Goal: Transaction & Acquisition: Book appointment/travel/reservation

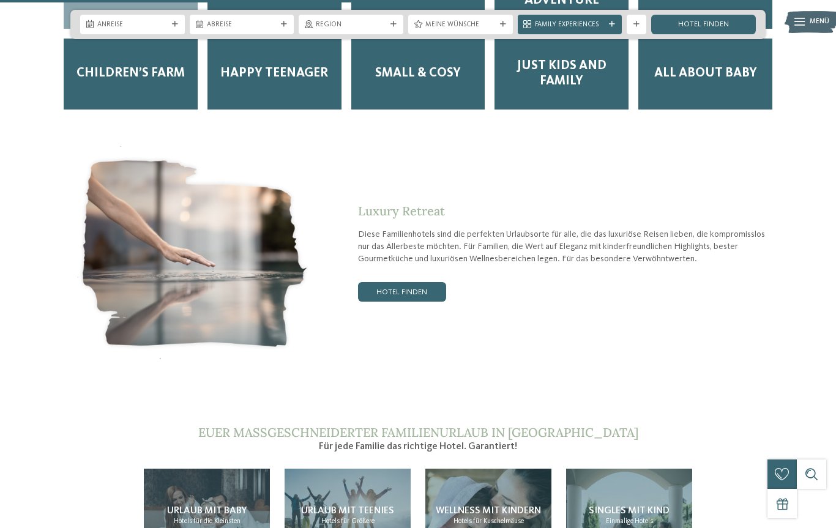
scroll to position [1884, 0]
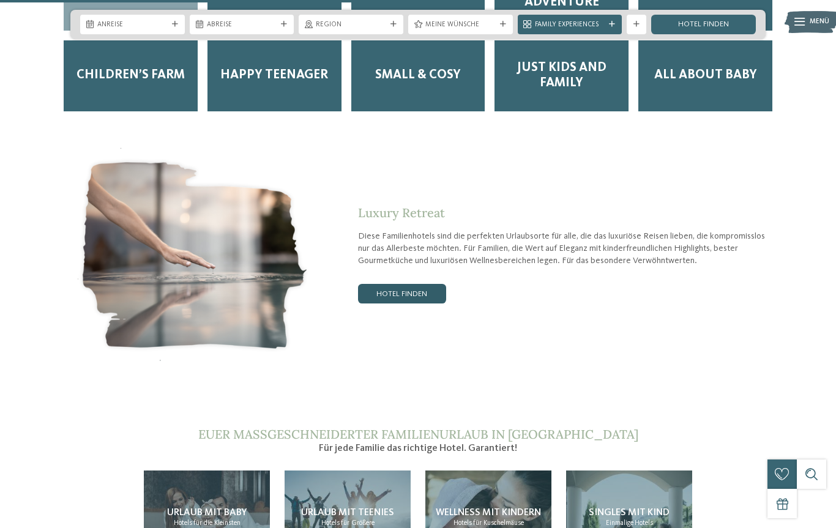
click at [404, 284] on link "Hotel finden" at bounding box center [402, 294] width 88 height 20
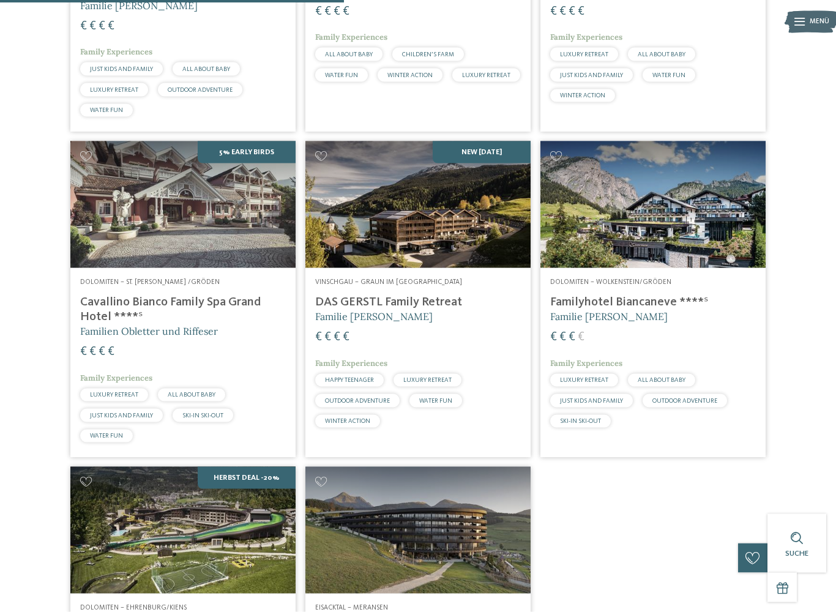
scroll to position [536, 0]
click at [447, 254] on img at bounding box center [417, 204] width 225 height 127
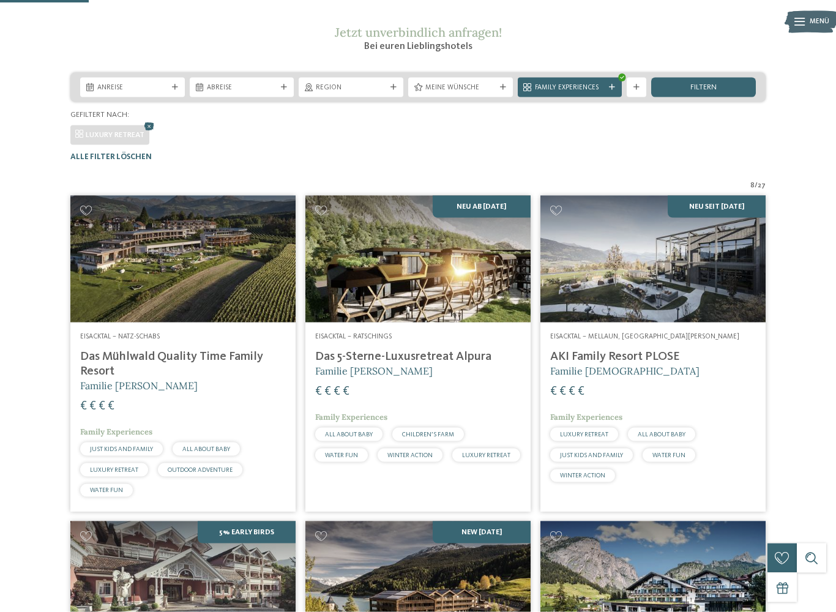
scroll to position [158, 0]
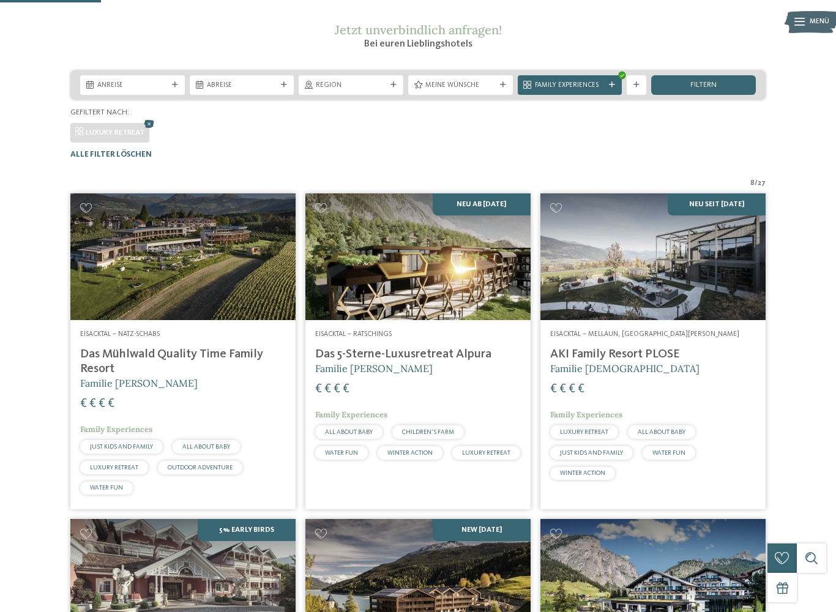
click at [462, 294] on img at bounding box center [417, 256] width 225 height 127
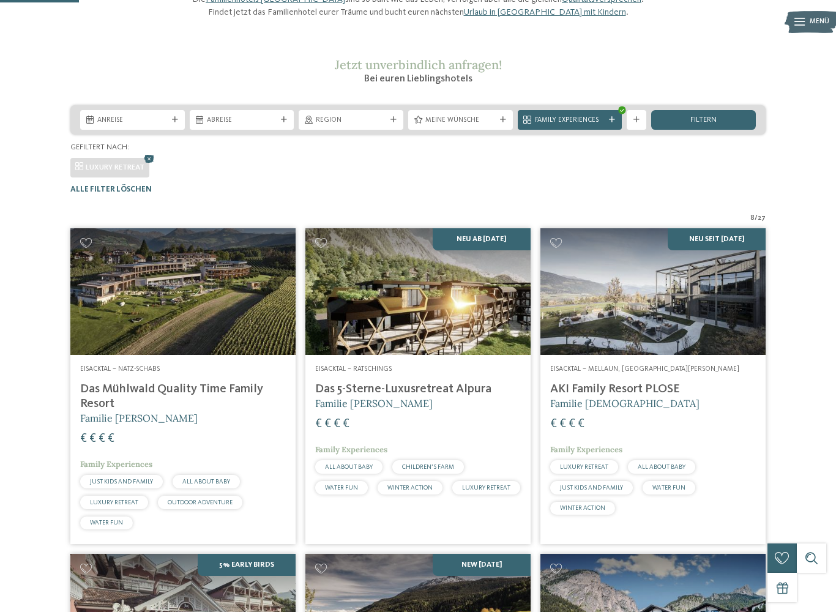
scroll to position [124, 0]
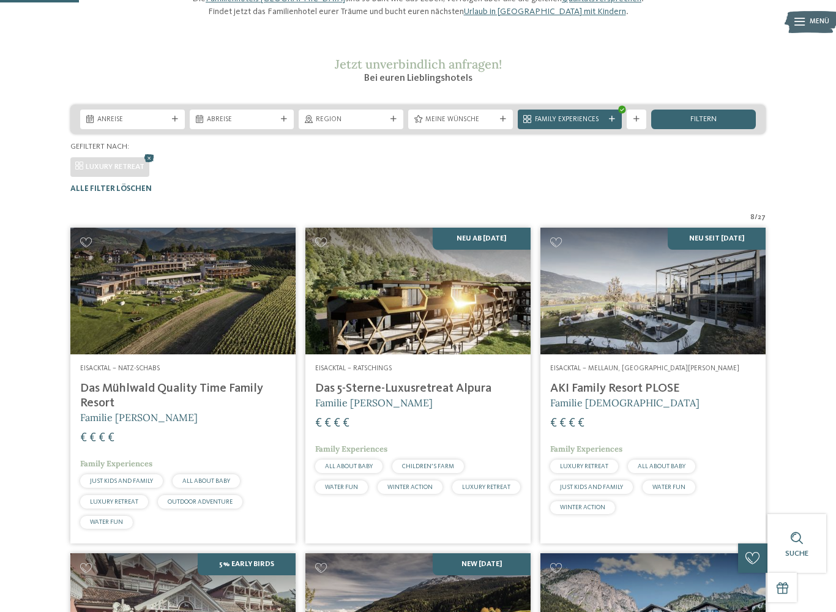
click at [719, 333] on img at bounding box center [652, 291] width 225 height 127
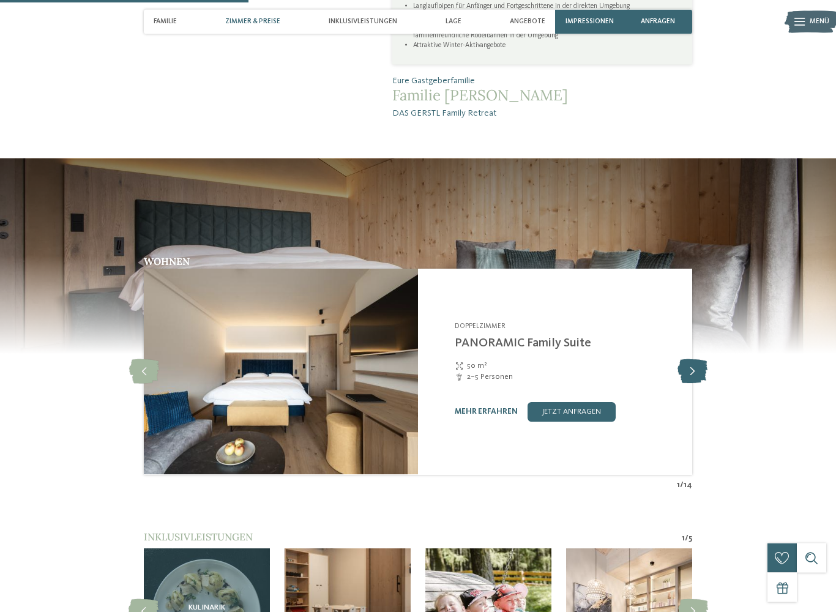
click at [693, 360] on icon at bounding box center [692, 372] width 30 height 24
click at [692, 359] on icon at bounding box center [692, 371] width 30 height 24
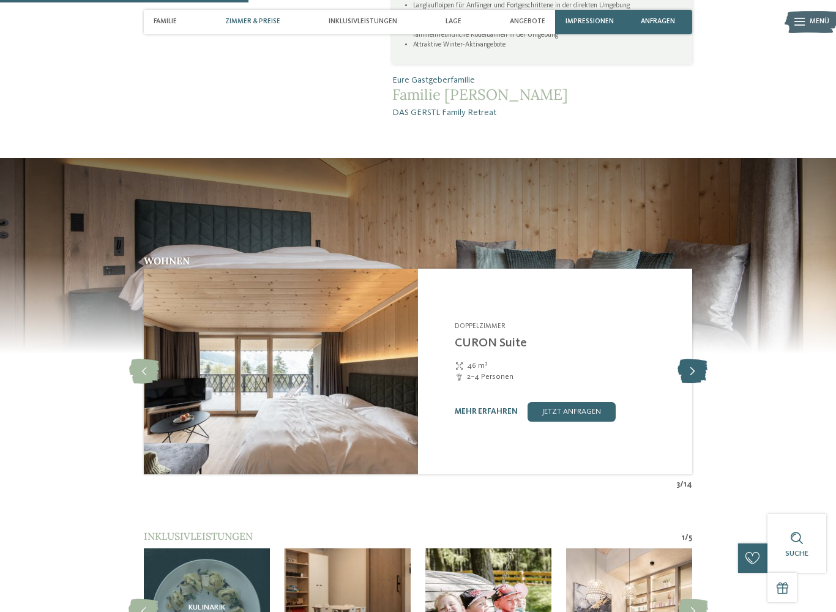
click at [699, 359] on icon at bounding box center [692, 371] width 30 height 24
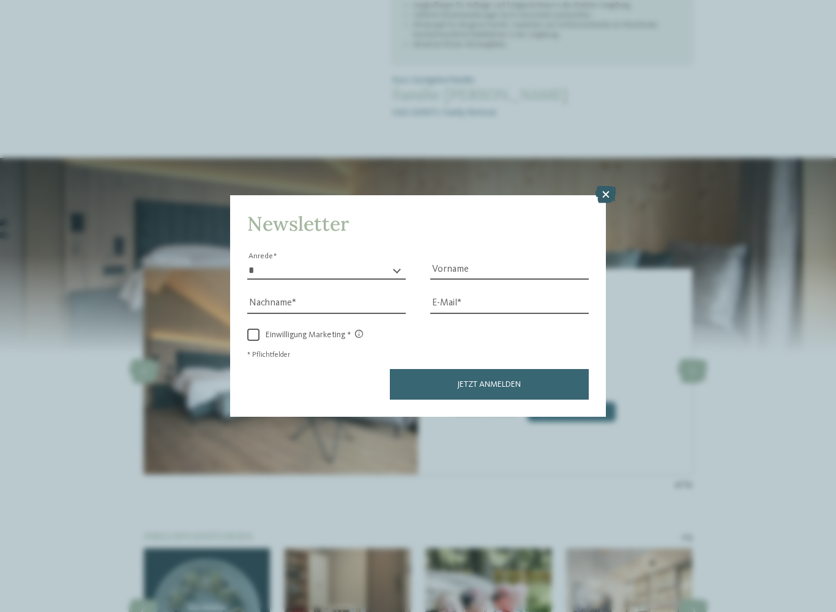
click at [603, 186] on icon at bounding box center [605, 194] width 21 height 17
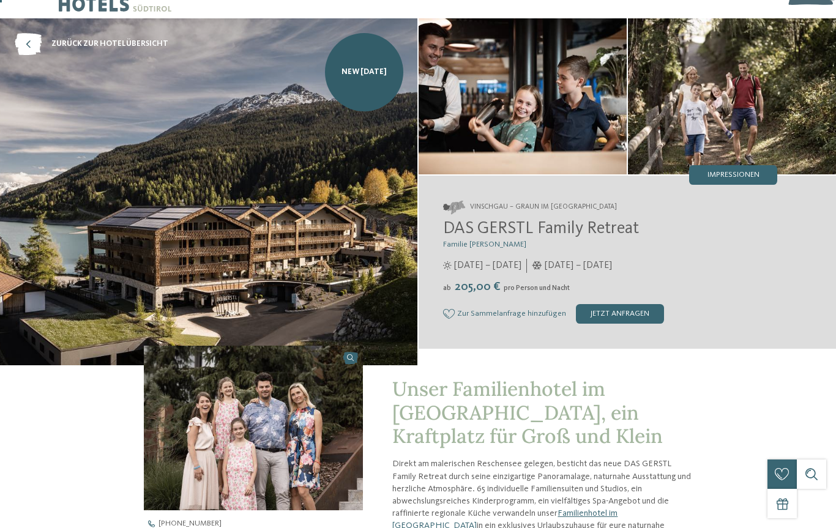
scroll to position [0, 0]
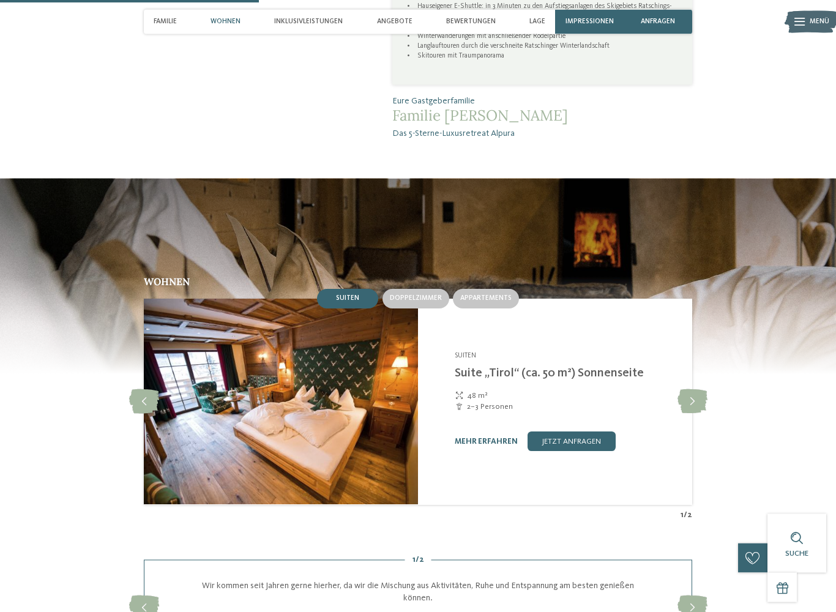
scroll to position [1106, 0]
click at [695, 389] on icon at bounding box center [692, 401] width 30 height 24
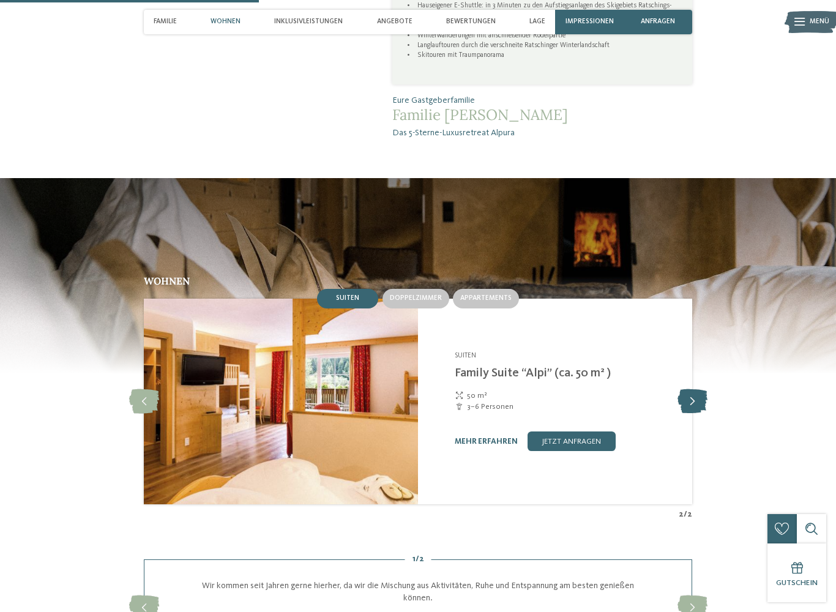
click at [696, 389] on icon at bounding box center [692, 401] width 30 height 24
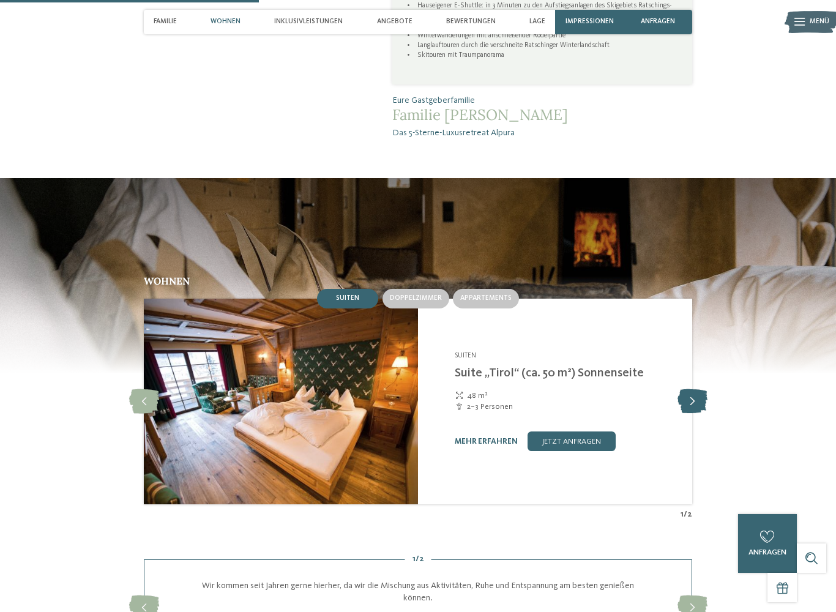
click at [700, 389] on icon at bounding box center [692, 401] width 30 height 24
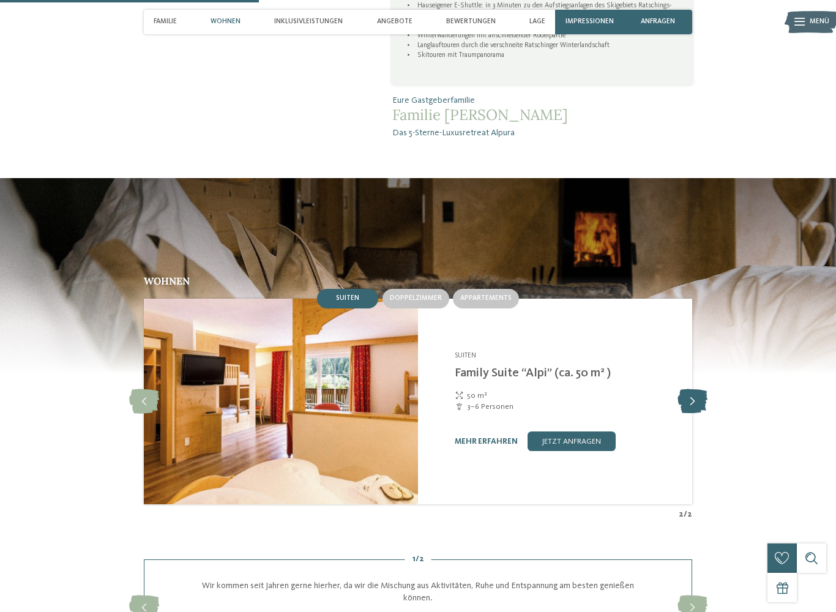
click at [702, 389] on icon at bounding box center [692, 401] width 30 height 24
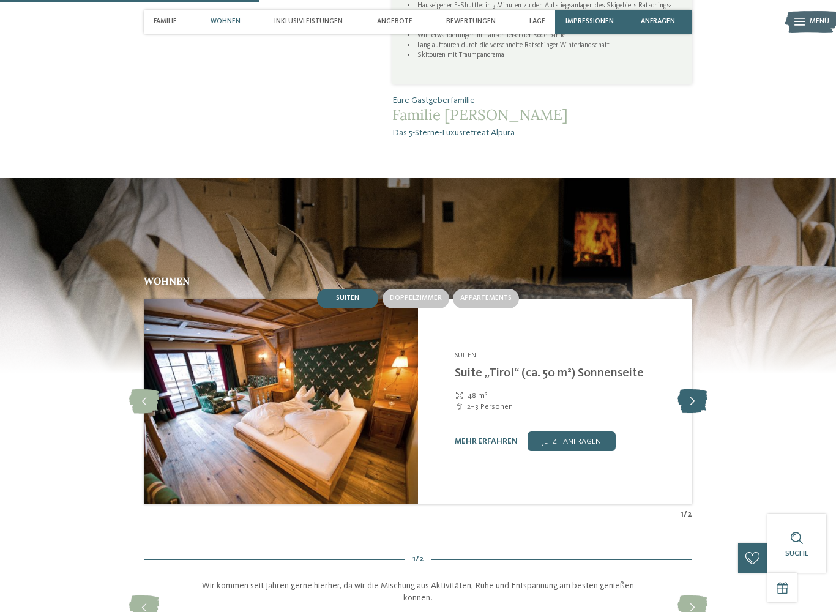
click at [700, 389] on icon at bounding box center [692, 401] width 30 height 24
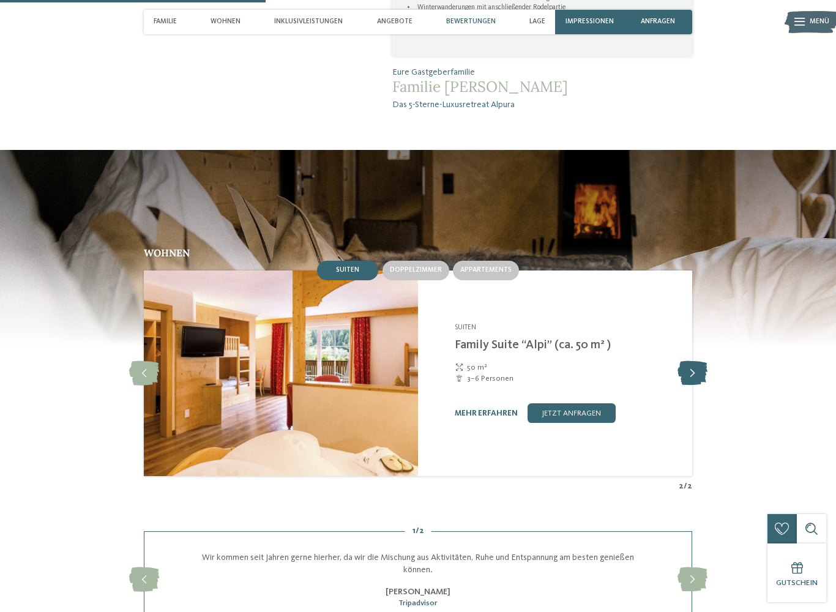
scroll to position [1135, 0]
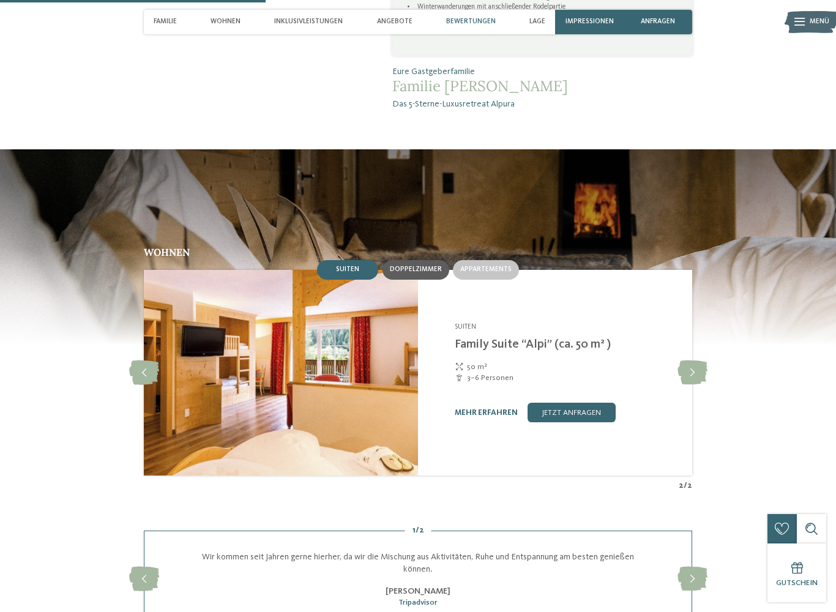
click at [419, 265] on span "Doppelzimmer" at bounding box center [416, 268] width 52 height 7
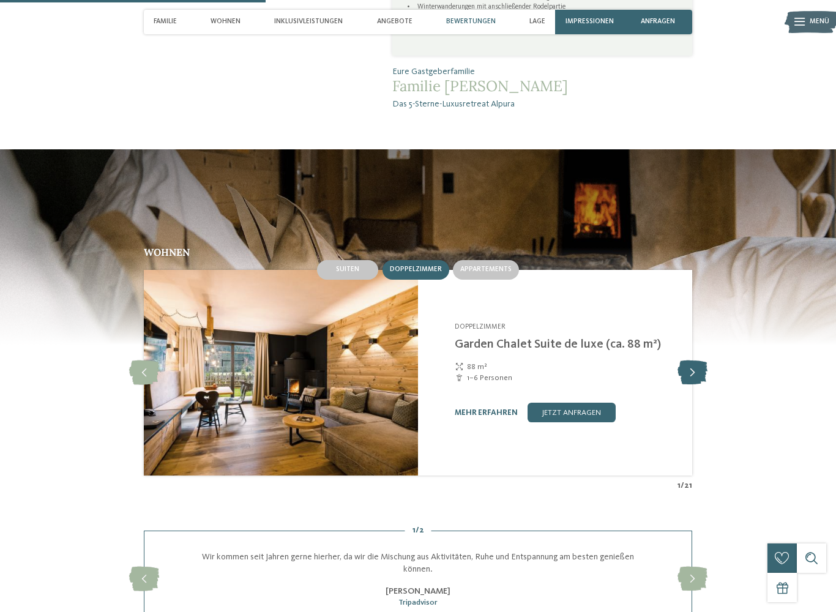
click at [693, 360] on icon at bounding box center [692, 372] width 30 height 24
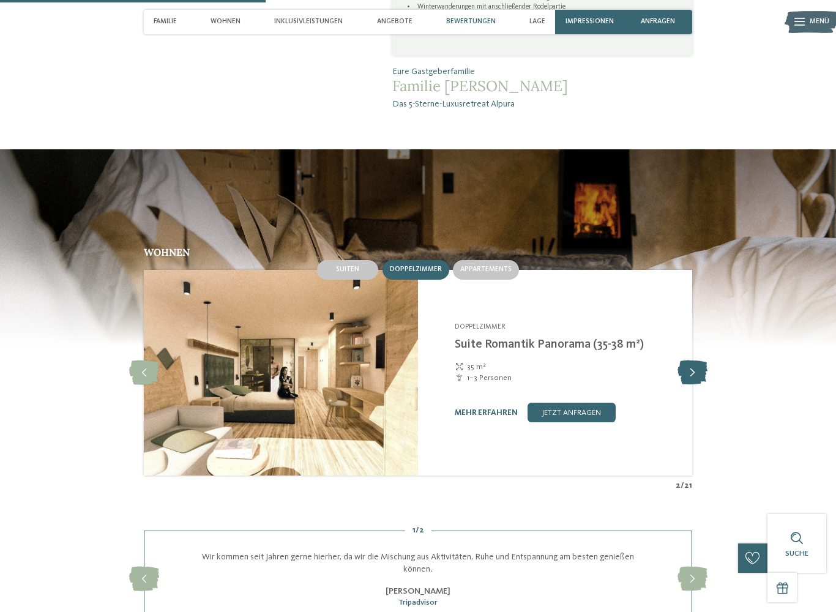
click at [696, 360] on icon at bounding box center [692, 372] width 30 height 24
click at [694, 360] on icon at bounding box center [692, 372] width 30 height 24
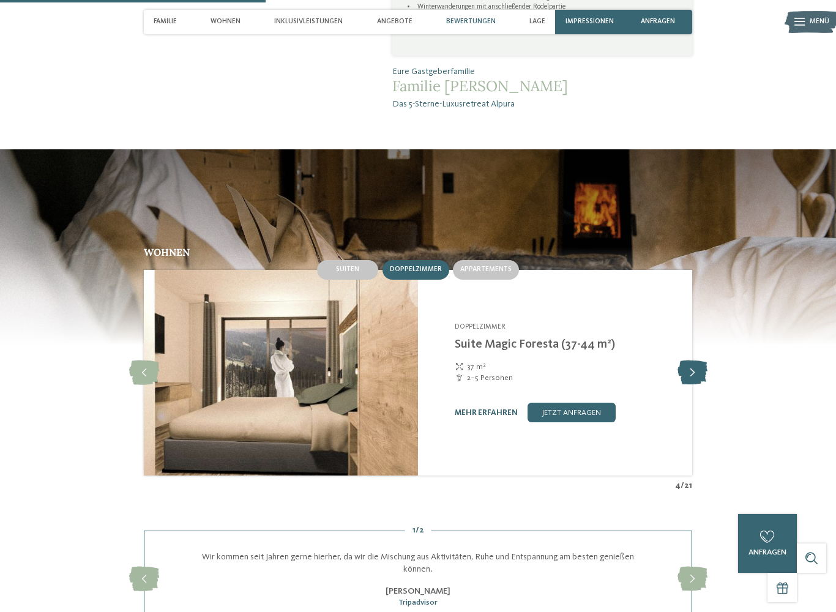
click at [700, 360] on icon at bounding box center [692, 372] width 30 height 24
click at [699, 360] on icon at bounding box center [692, 372] width 30 height 24
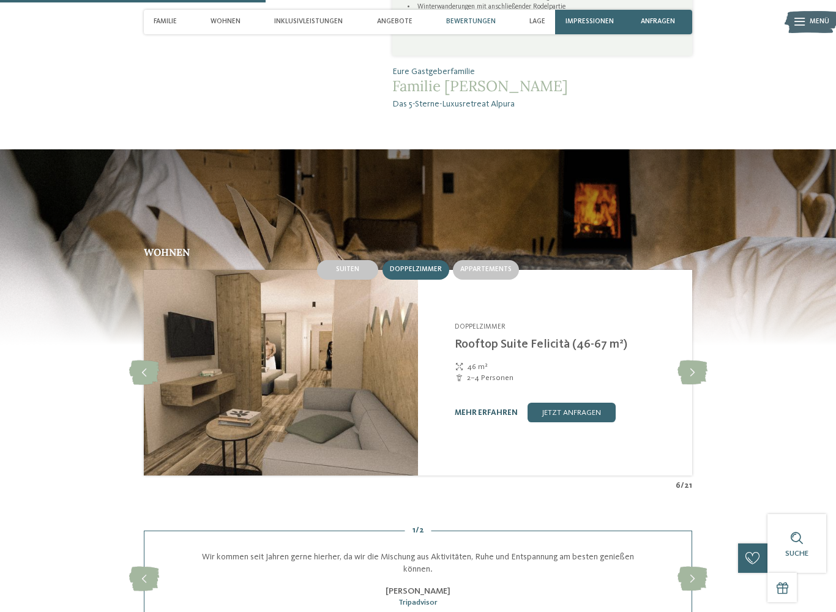
click at [497, 409] on link "mehr erfahren" at bounding box center [486, 413] width 63 height 8
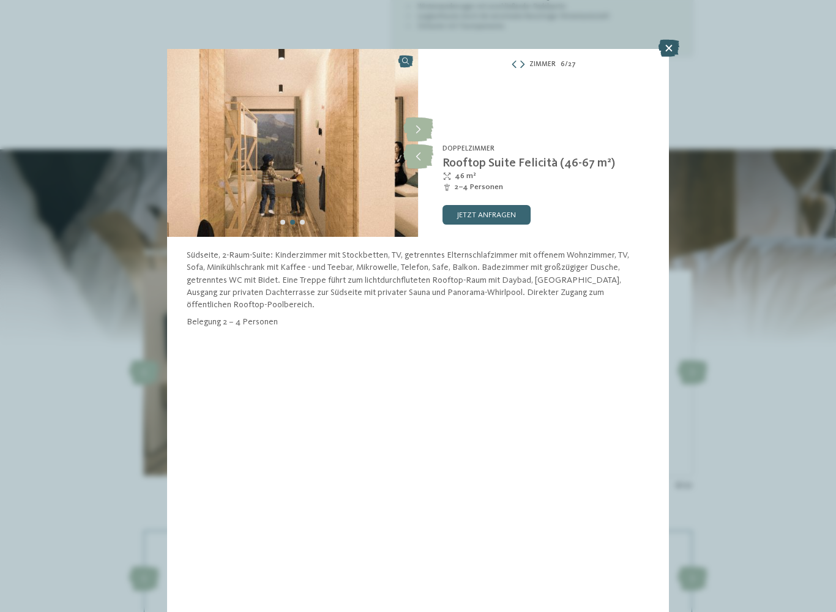
click at [664, 48] on icon at bounding box center [668, 48] width 21 height 17
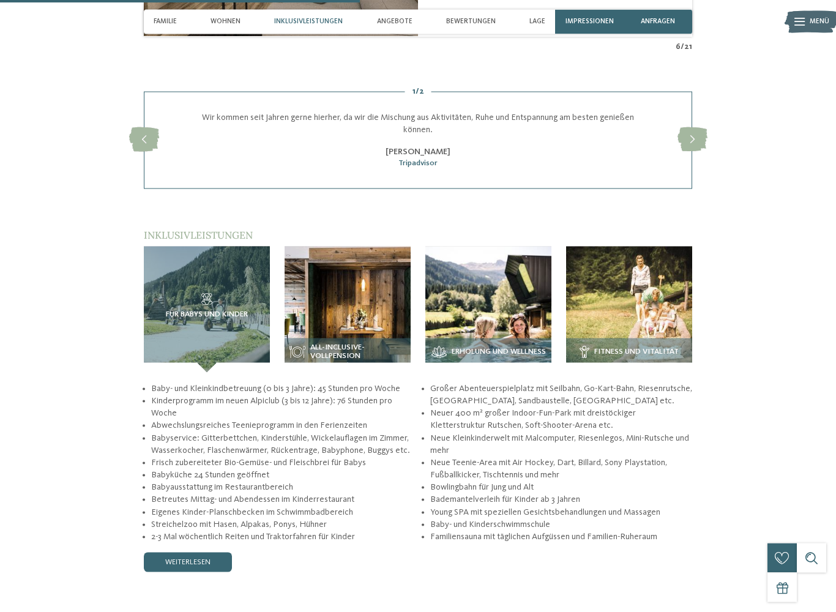
scroll to position [1574, 0]
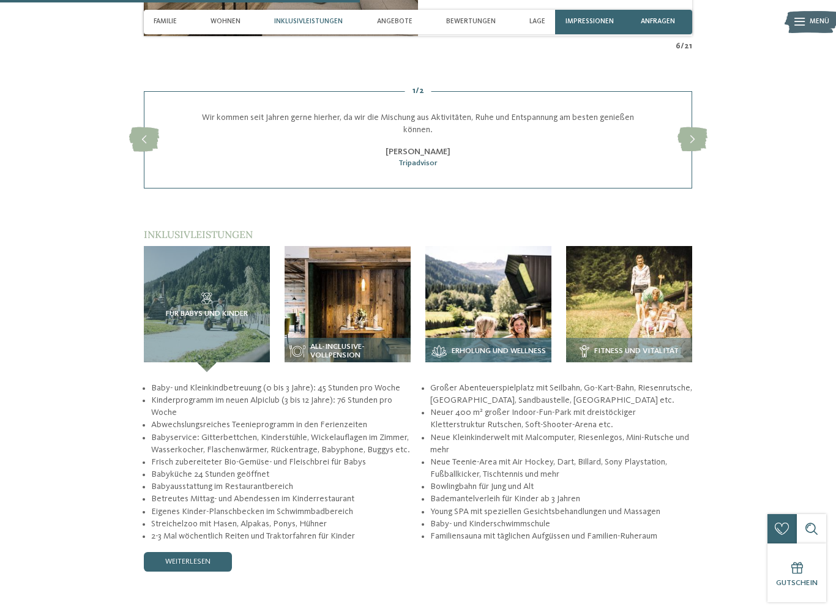
click at [486, 298] on img at bounding box center [488, 309] width 126 height 126
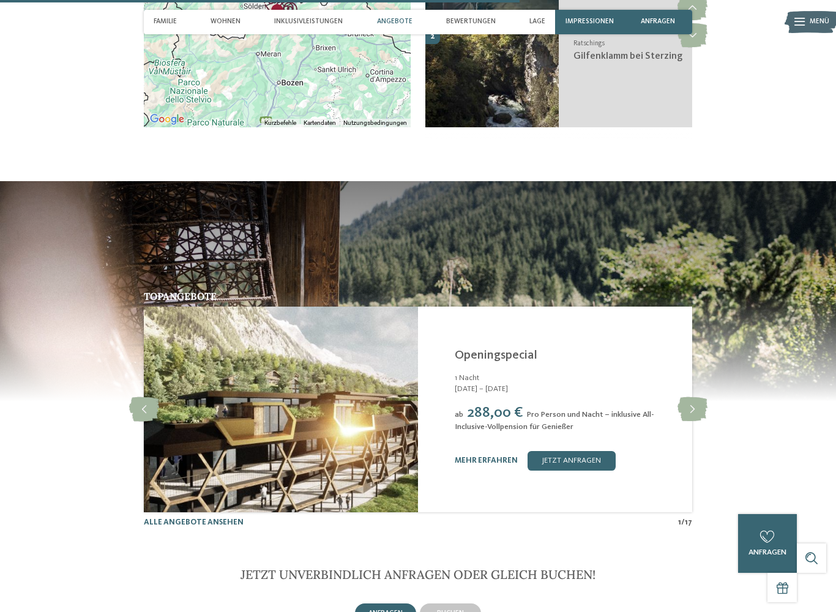
scroll to position [2236, 0]
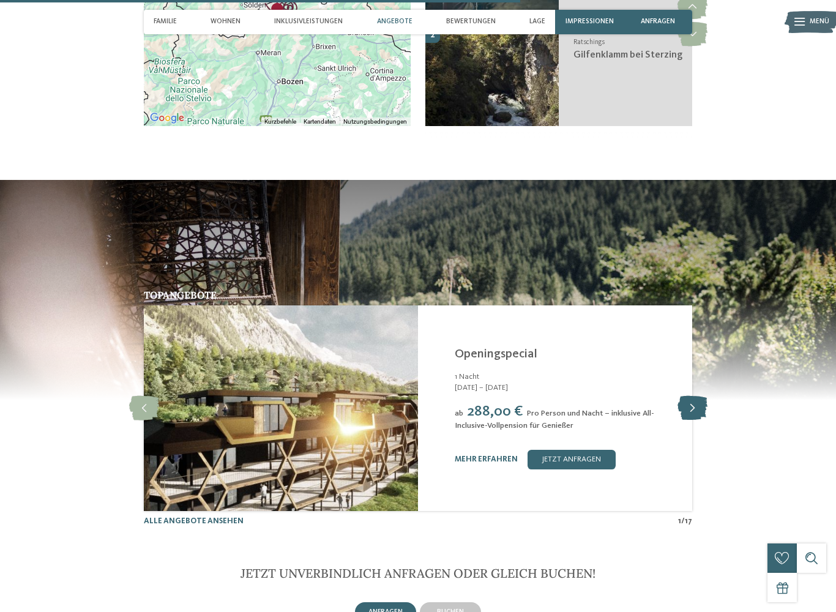
click at [692, 396] on icon at bounding box center [692, 408] width 30 height 24
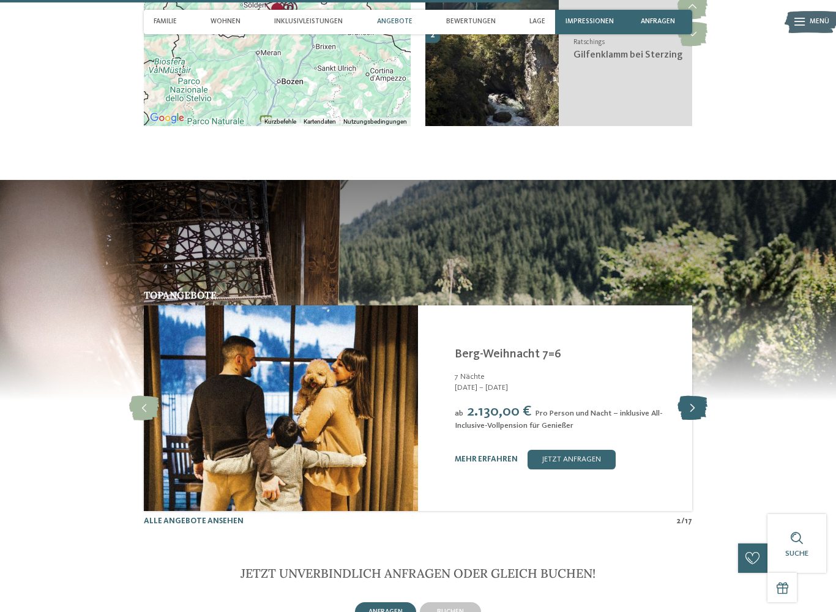
click at [691, 396] on icon at bounding box center [692, 408] width 30 height 24
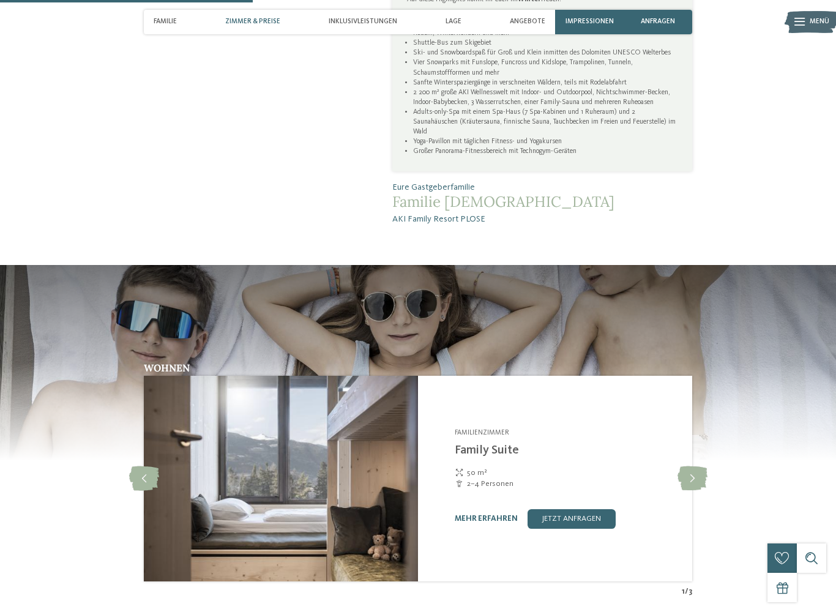
scroll to position [1036, 0]
click at [688, 466] on icon at bounding box center [692, 478] width 30 height 24
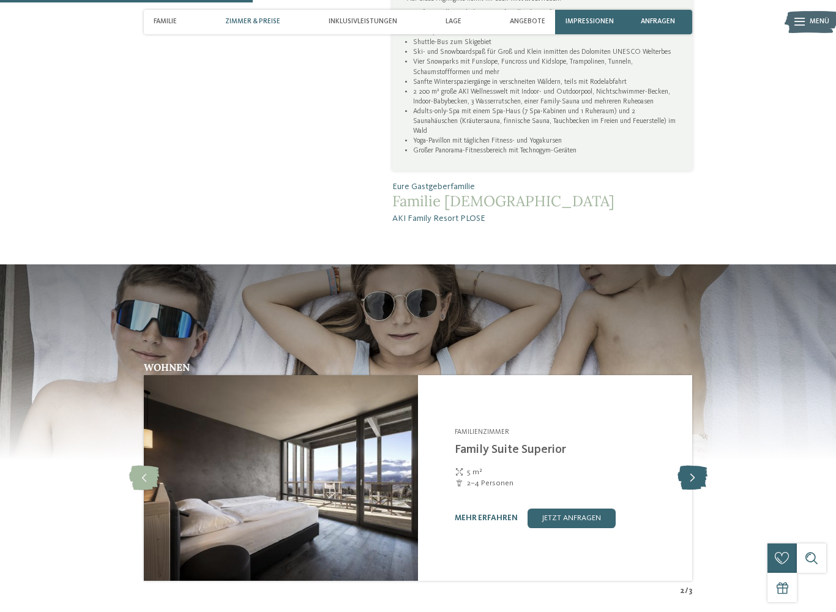
click at [690, 466] on icon at bounding box center [692, 478] width 30 height 24
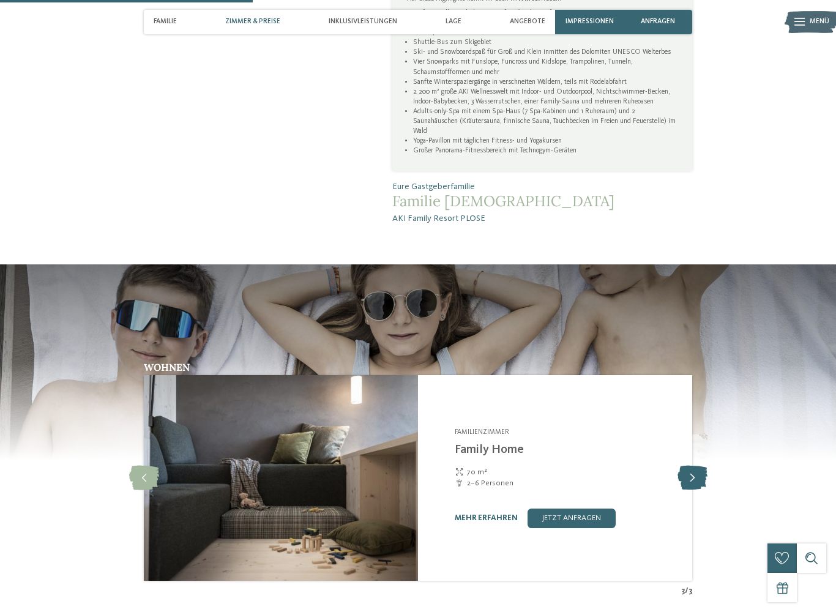
click at [697, 466] on icon at bounding box center [692, 478] width 30 height 24
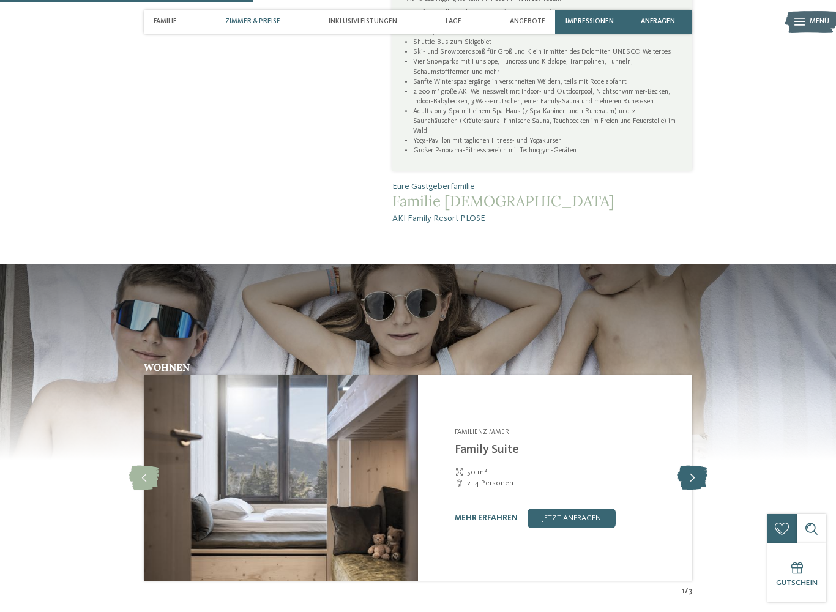
click at [696, 466] on icon at bounding box center [692, 478] width 30 height 24
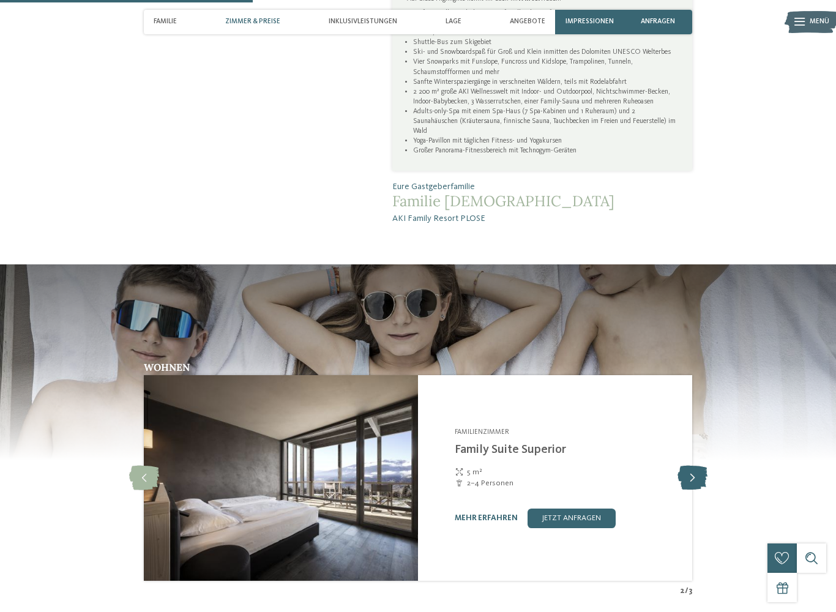
click at [696, 466] on icon at bounding box center [692, 478] width 30 height 24
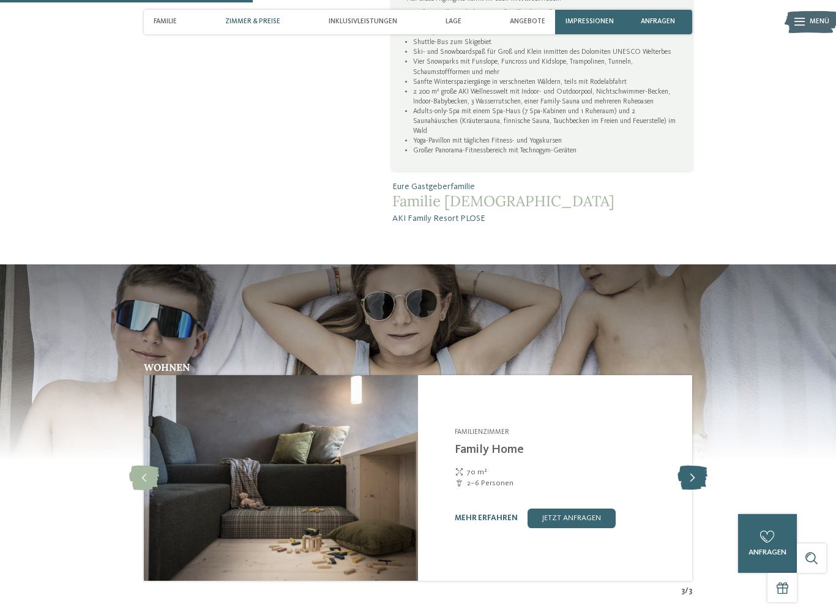
click at [696, 466] on icon at bounding box center [692, 478] width 30 height 24
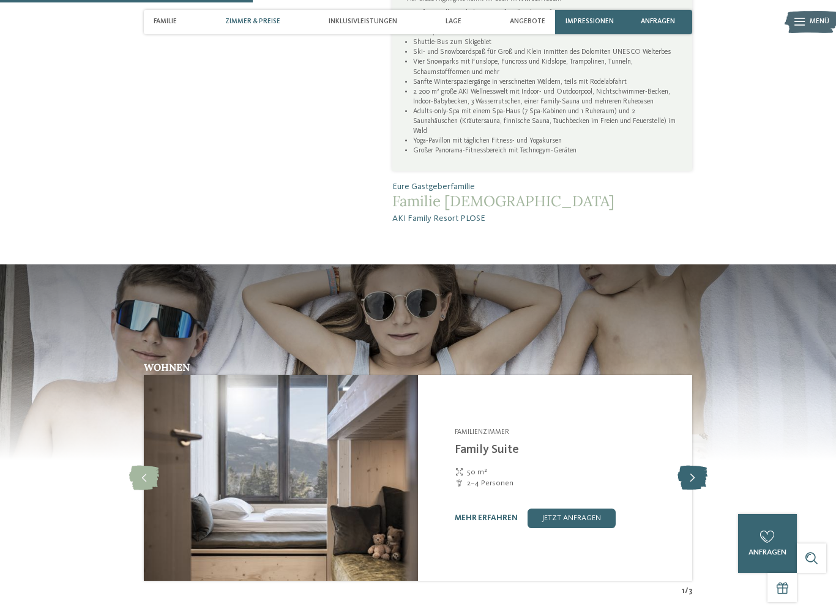
click at [694, 466] on icon at bounding box center [692, 478] width 30 height 24
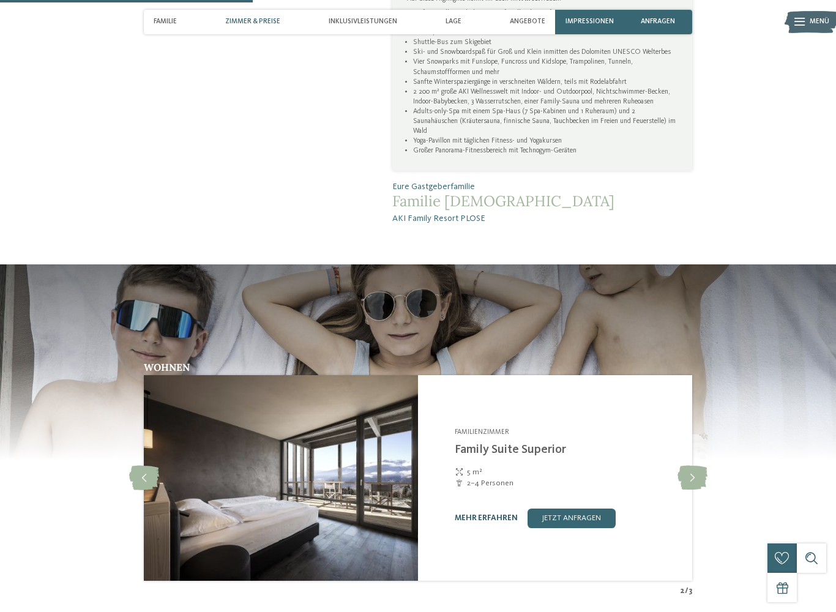
click at [496, 514] on link "mehr erfahren" at bounding box center [486, 518] width 63 height 8
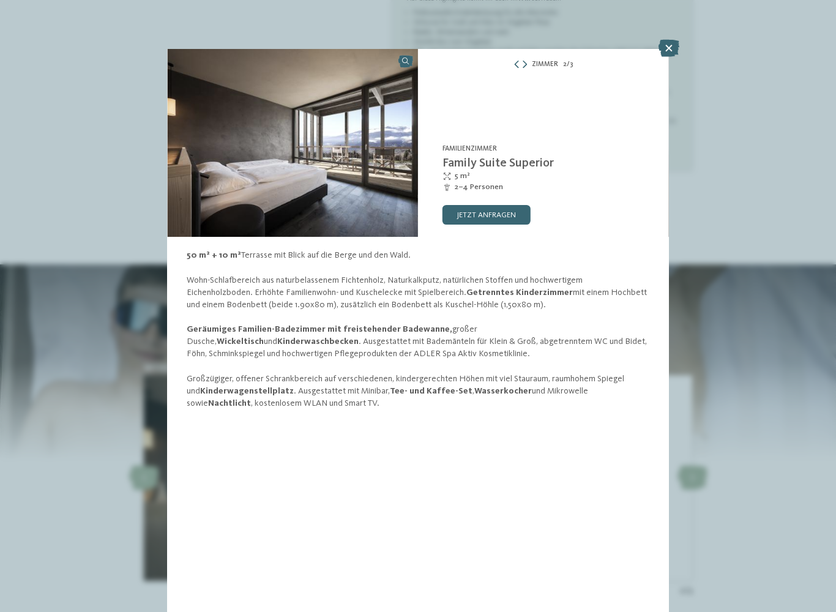
click at [155, 497] on div "Zimmer 2 / 3 slide 2 of 3 slide" at bounding box center [418, 306] width 836 height 612
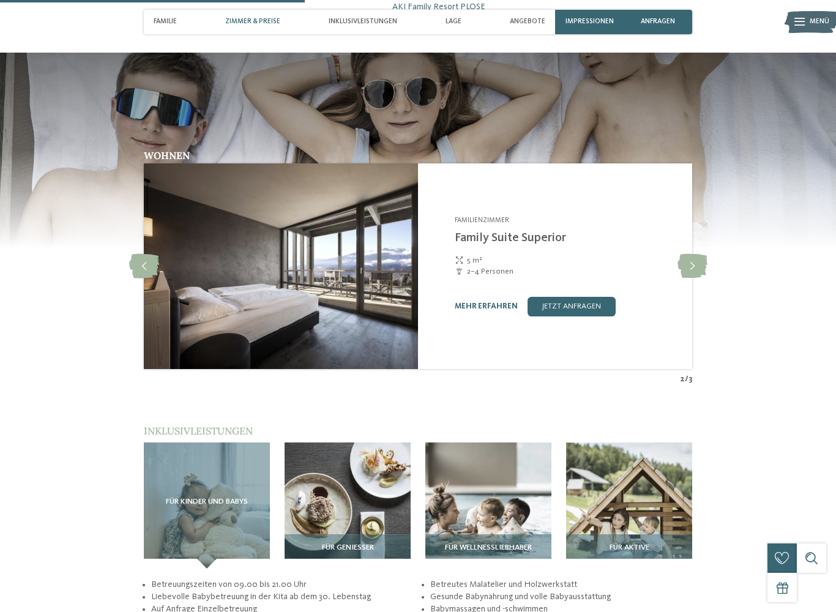
click at [261, 20] on span "Zimmer & Preise" at bounding box center [252, 22] width 55 height 8
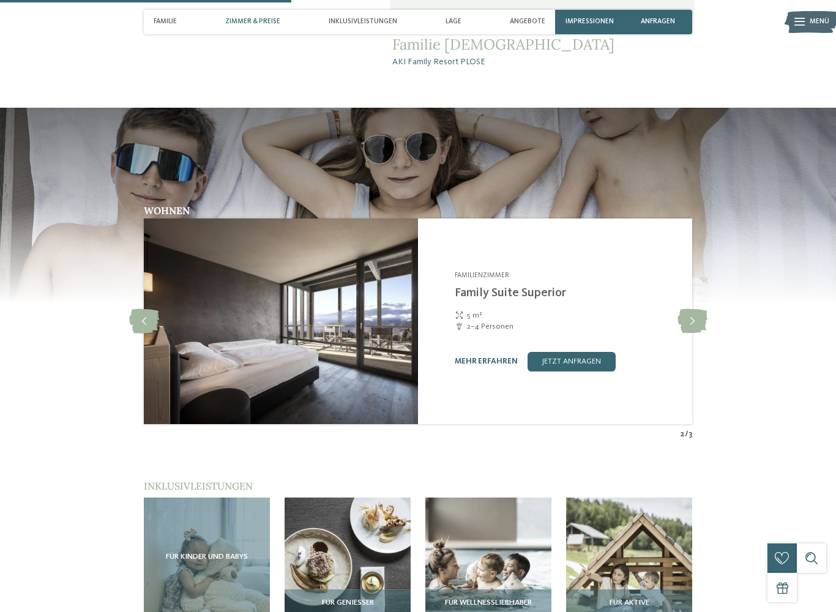
scroll to position [1192, 0]
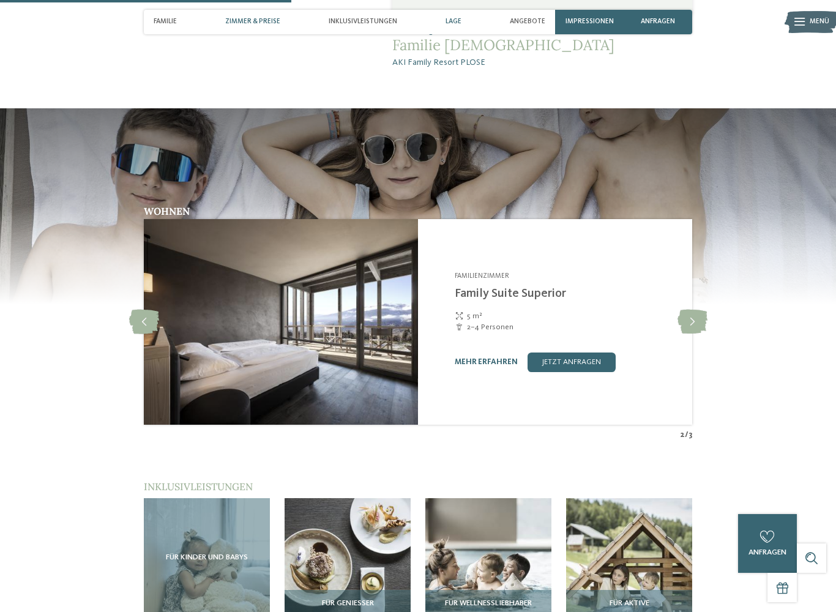
click at [457, 31] on div "Lage" at bounding box center [453, 22] width 26 height 24
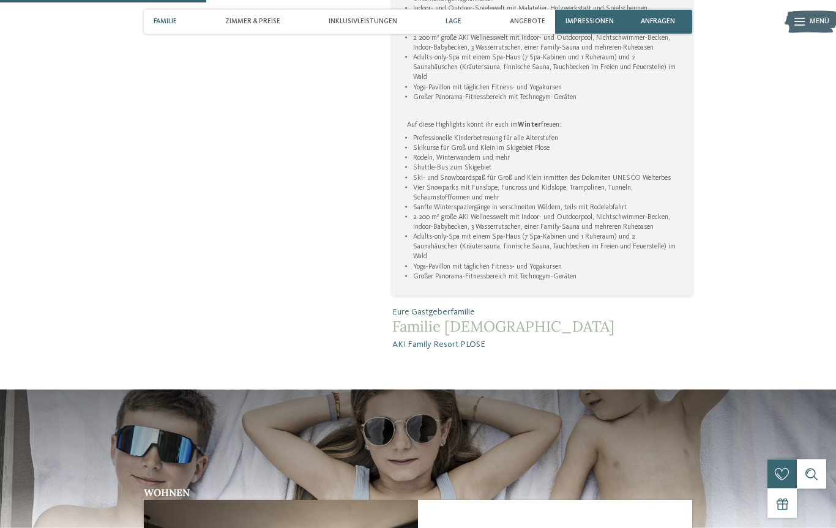
scroll to position [844, 0]
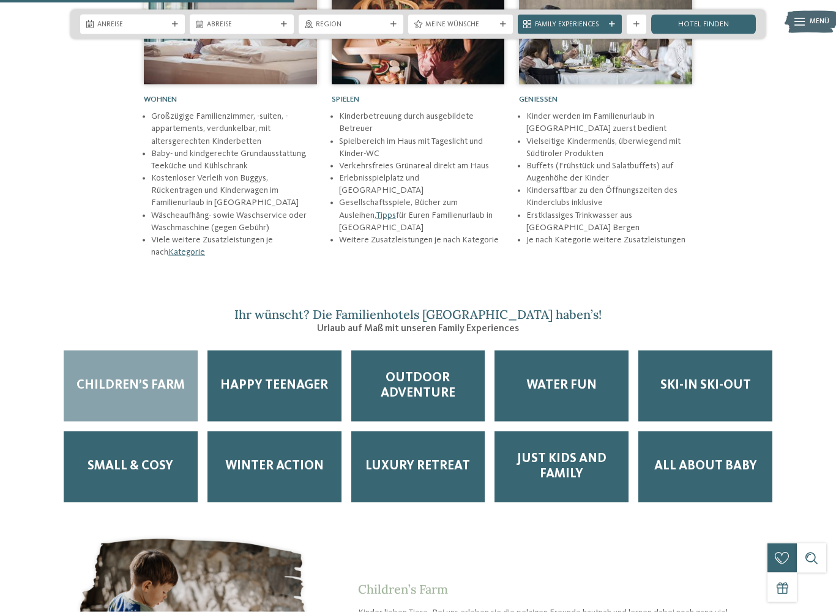
scroll to position [1586, 0]
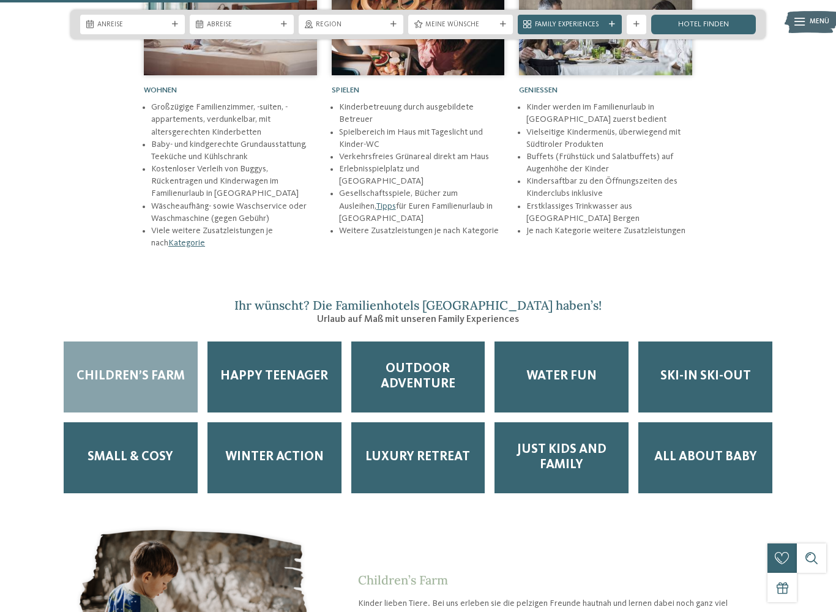
click at [140, 351] on div "Children’s Farm" at bounding box center [131, 376] width 134 height 71
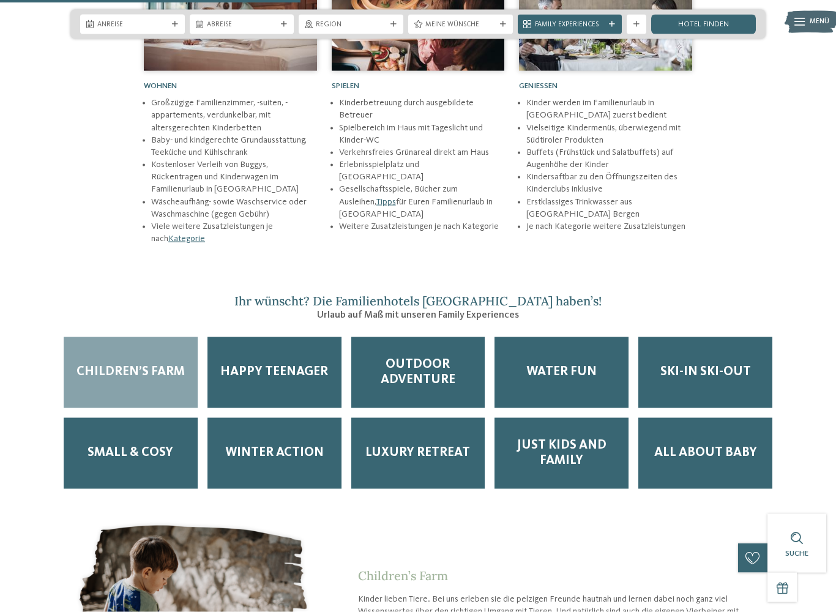
scroll to position [1593, 0]
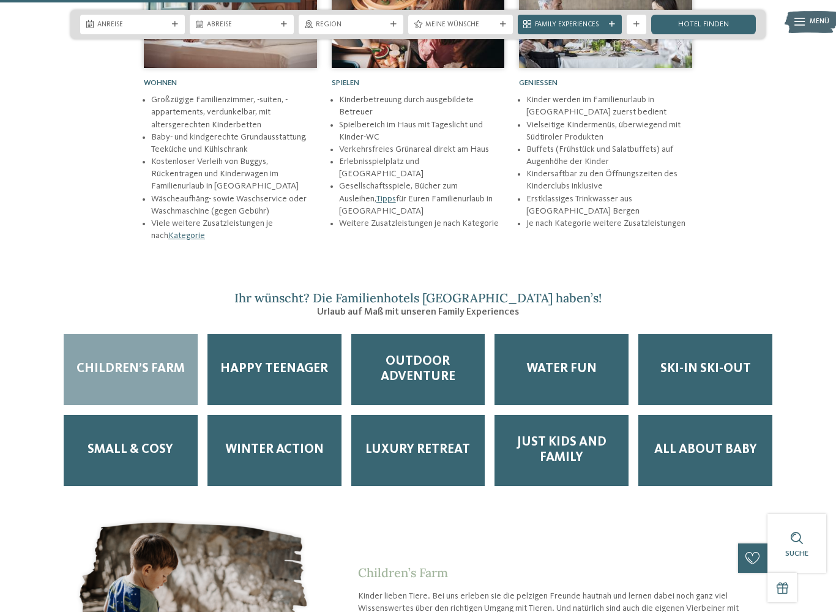
click at [122, 334] on div "Children’s Farm" at bounding box center [131, 369] width 134 height 71
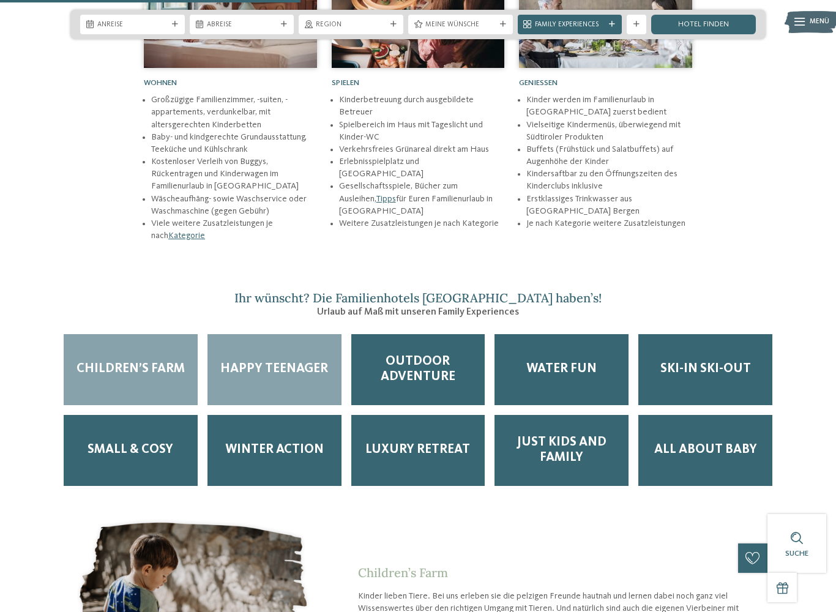
click at [247, 338] on div "Happy Teenager" at bounding box center [274, 369] width 134 height 71
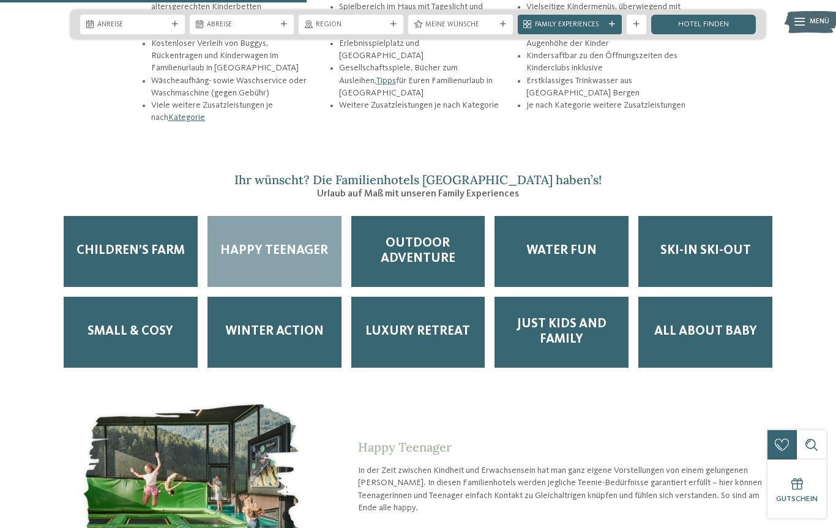
scroll to position [1627, 0]
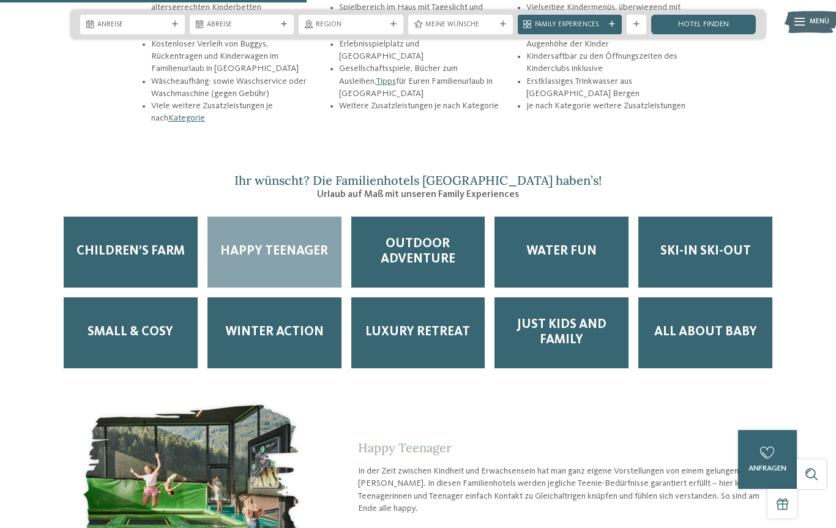
click at [306, 244] on span "Happy Teenager" at bounding box center [274, 251] width 108 height 15
click at [308, 231] on div "Happy Teenager" at bounding box center [274, 252] width 134 height 71
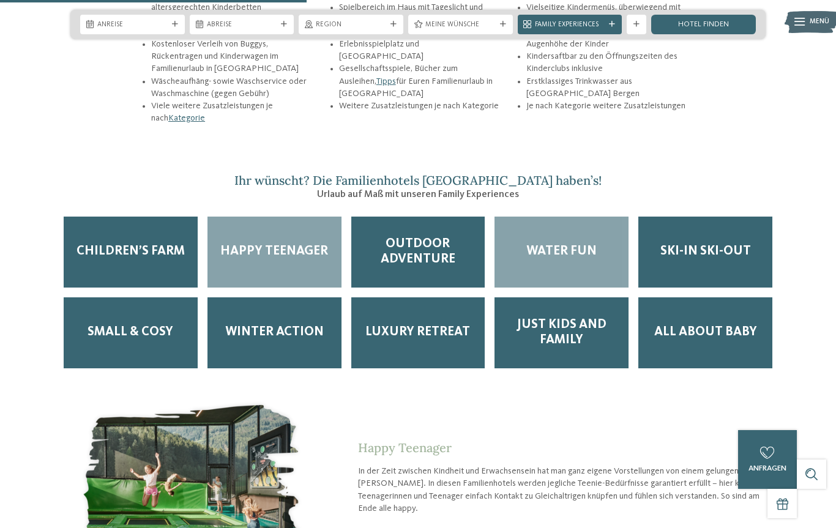
click at [584, 244] on span "Water Fun" at bounding box center [561, 251] width 70 height 15
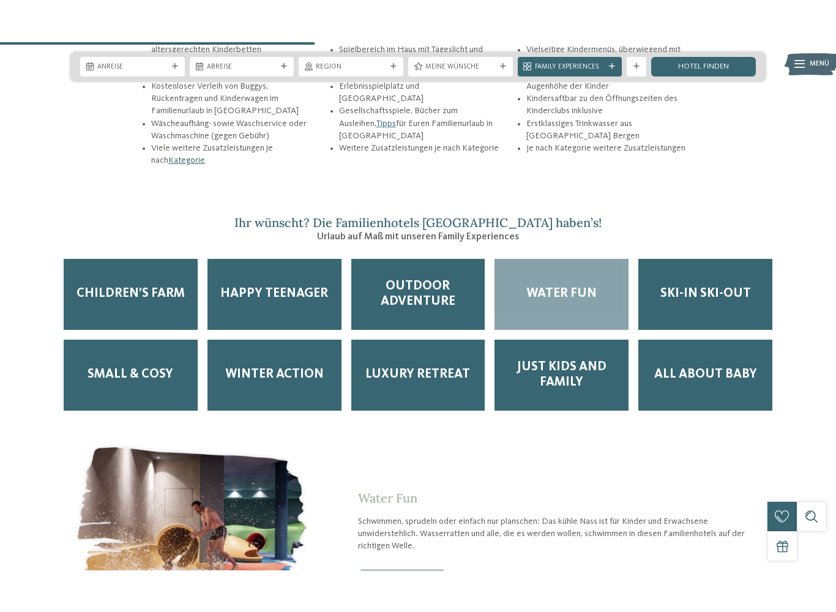
scroll to position [1670, 0]
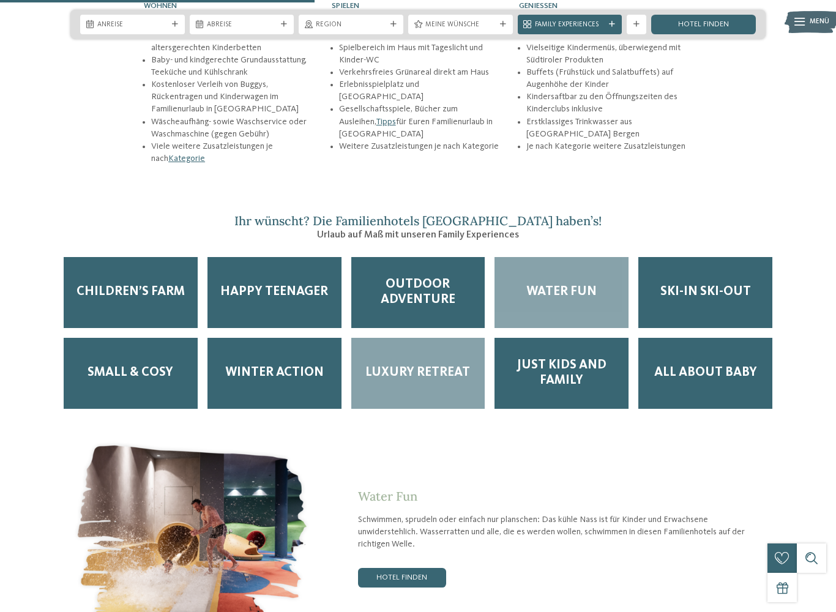
click at [442, 365] on span "Luxury Retreat" at bounding box center [417, 372] width 105 height 15
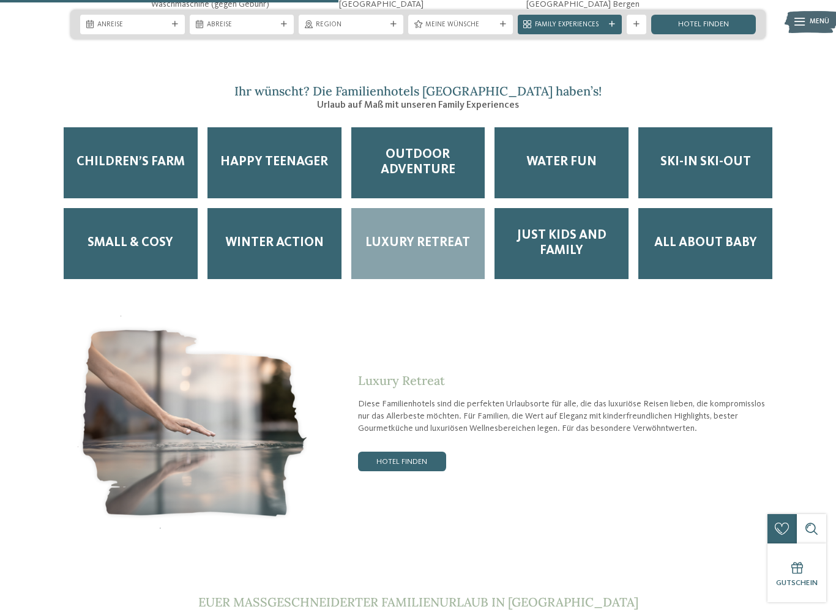
scroll to position [1811, 0]
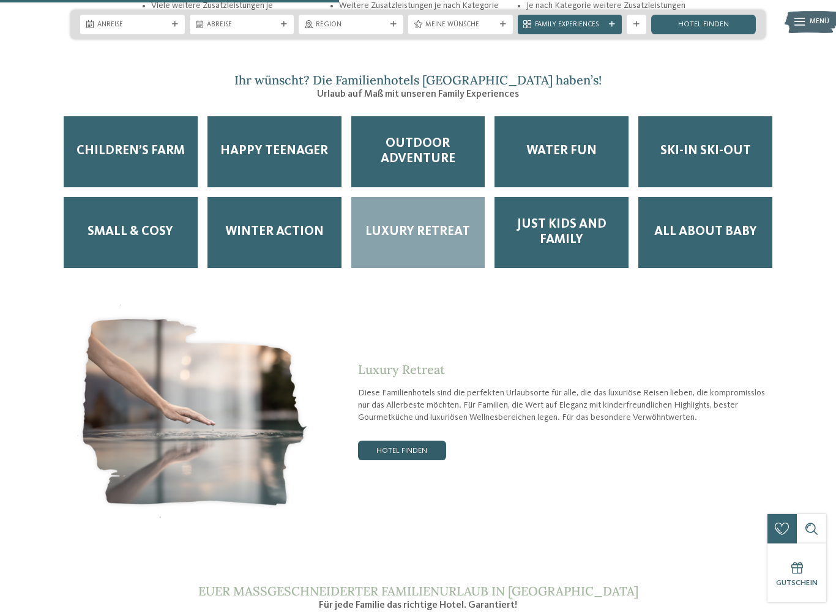
click at [414, 440] on link "Hotel finden" at bounding box center [402, 450] width 88 height 20
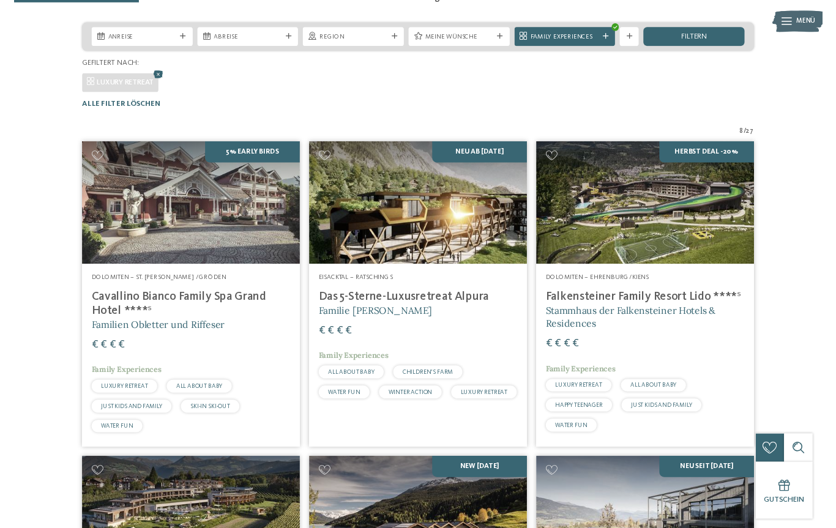
scroll to position [212, 0]
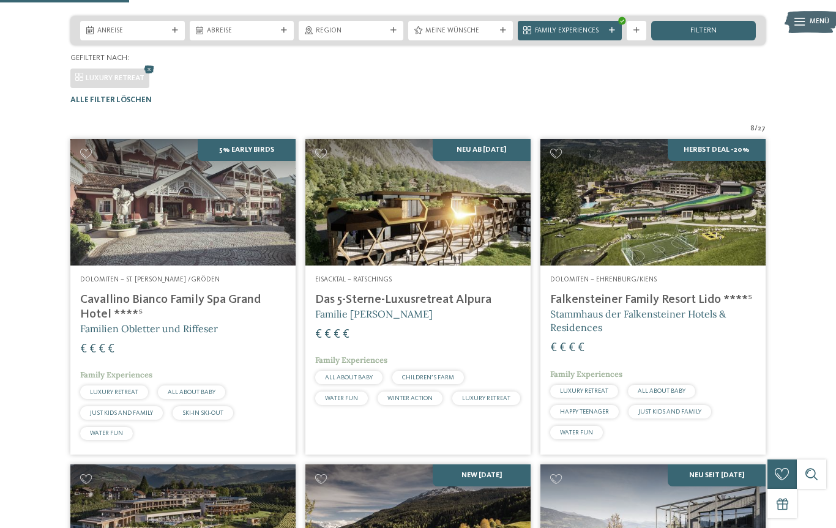
click at [699, 244] on img at bounding box center [652, 202] width 225 height 127
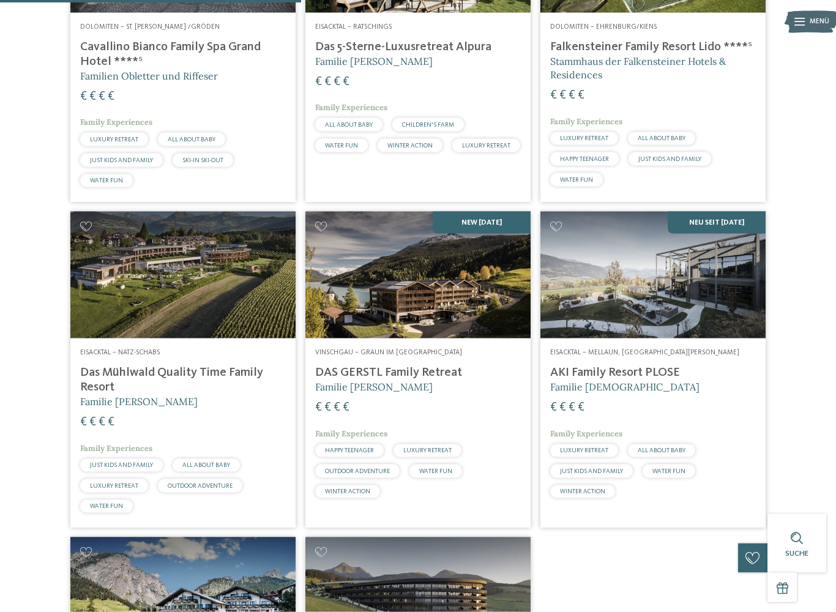
scroll to position [466, 0]
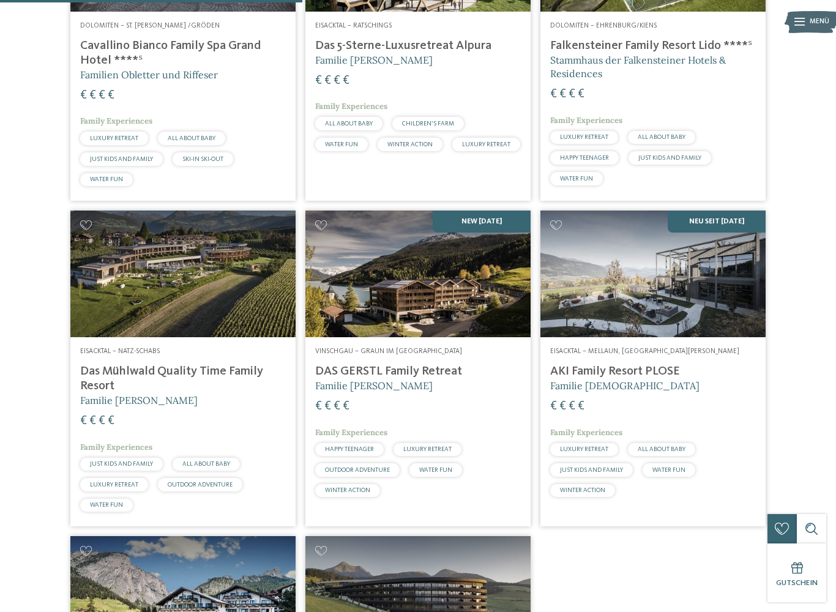
click at [468, 337] on img at bounding box center [417, 273] width 225 height 127
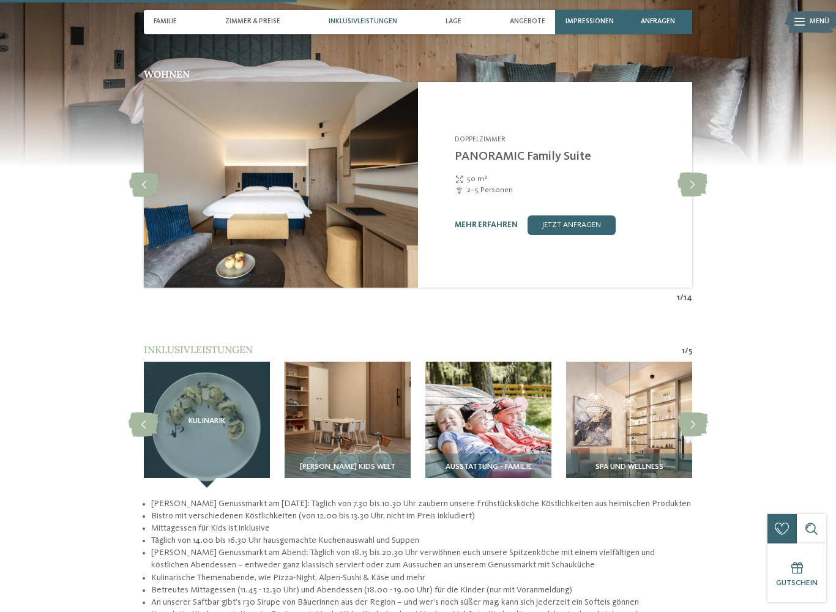
scroll to position [1156, 0]
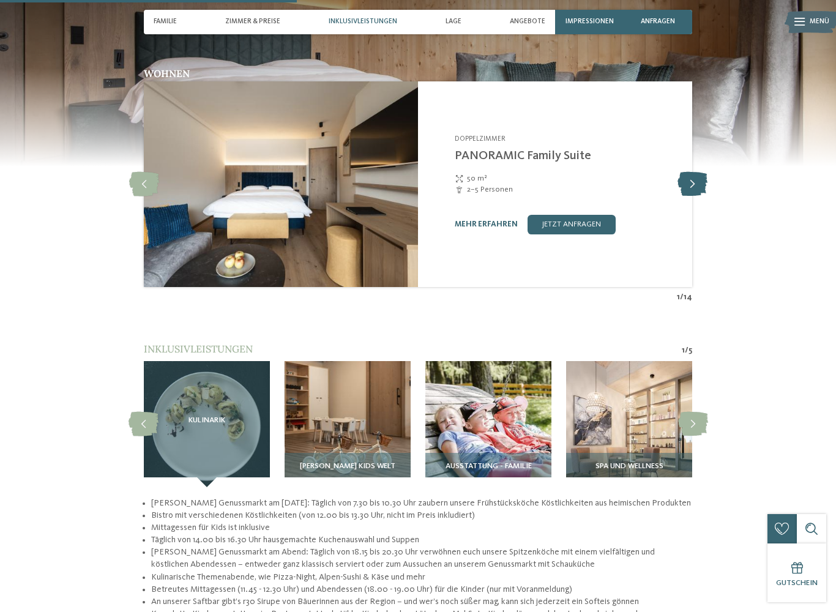
click at [692, 172] on icon at bounding box center [692, 184] width 30 height 24
click at [703, 172] on icon at bounding box center [692, 184] width 30 height 24
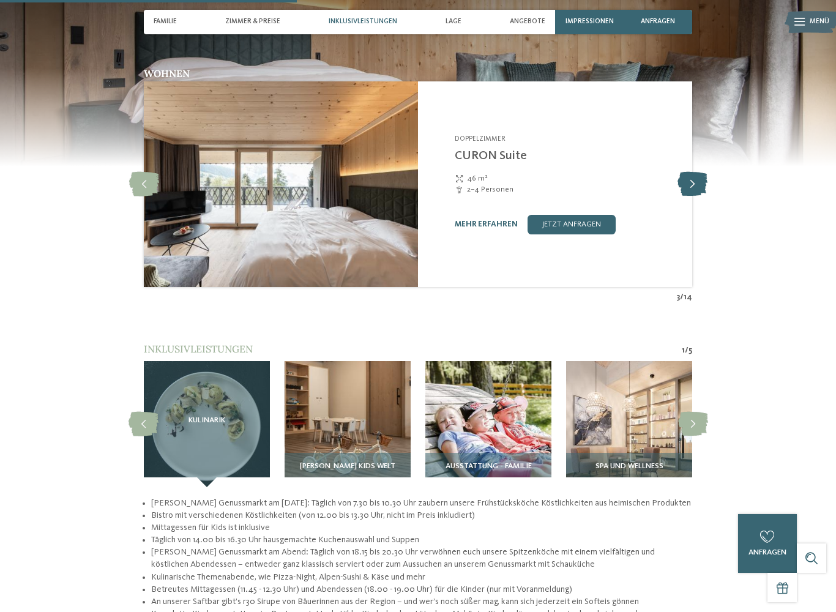
click at [686, 172] on icon at bounding box center [692, 184] width 30 height 24
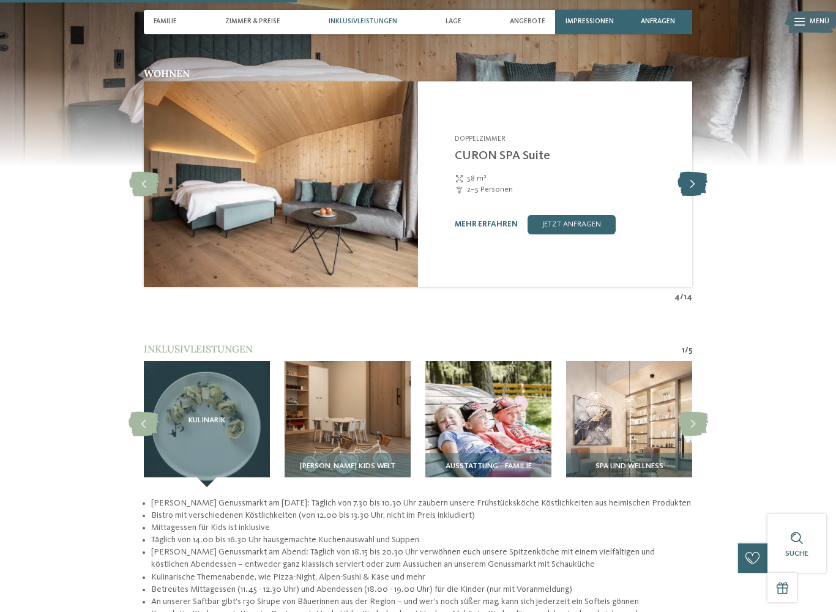
click at [692, 173] on icon at bounding box center [692, 184] width 30 height 24
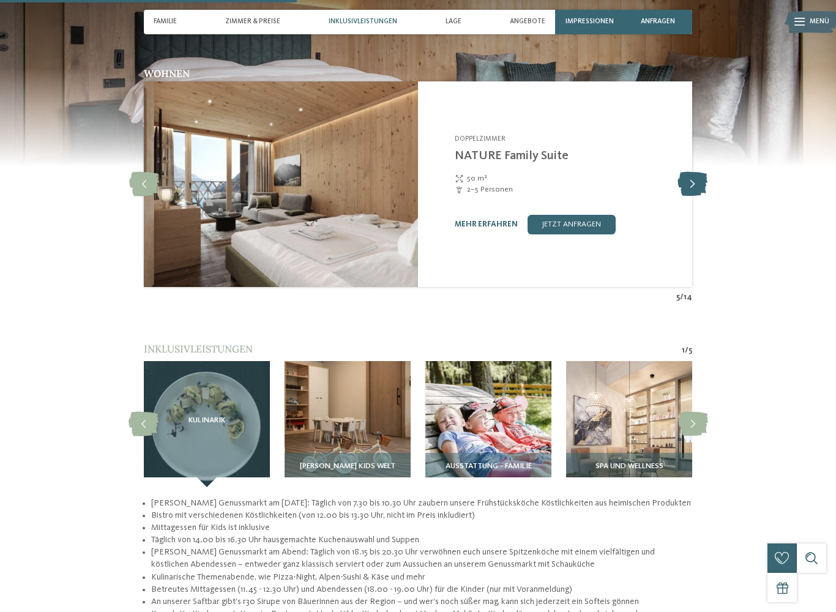
click at [685, 173] on icon at bounding box center [692, 184] width 30 height 24
click at [693, 172] on icon at bounding box center [692, 184] width 30 height 24
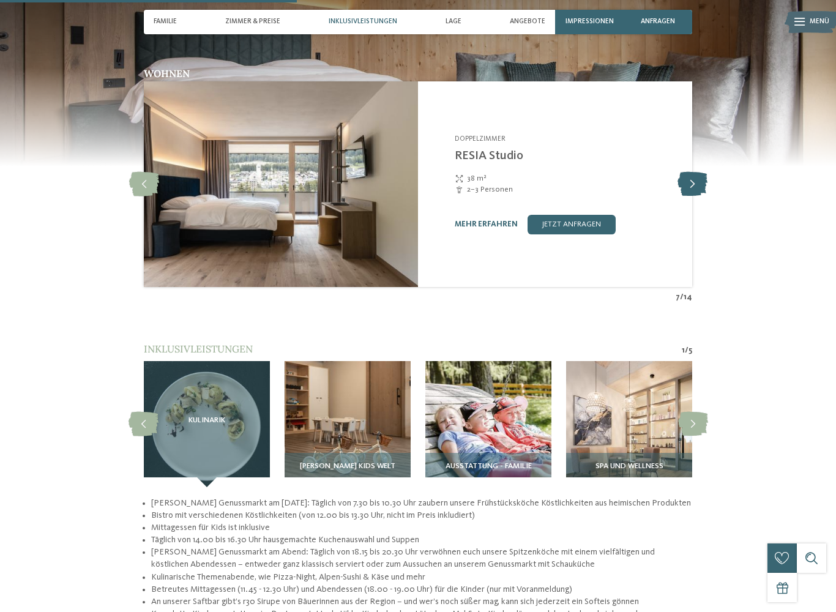
click at [695, 173] on icon at bounding box center [692, 184] width 30 height 24
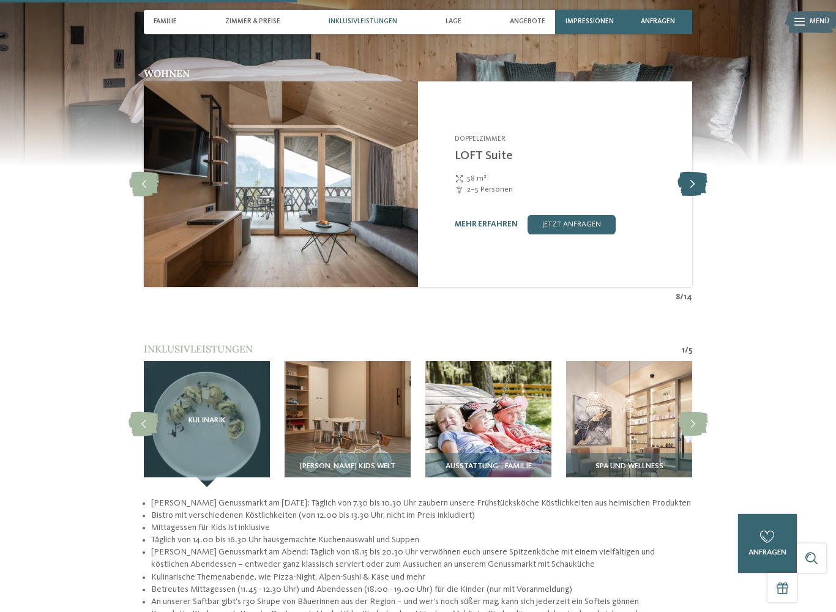
click at [697, 172] on icon at bounding box center [692, 184] width 30 height 24
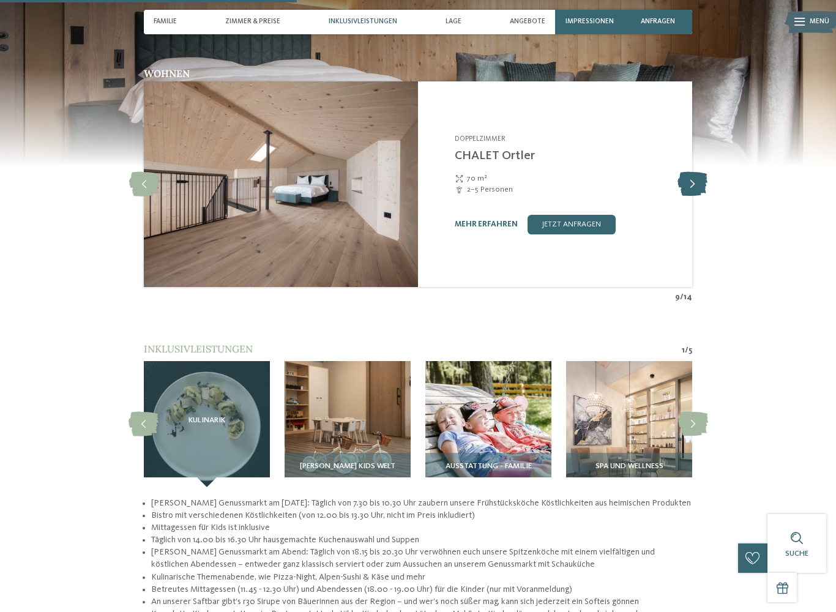
click at [694, 172] on icon at bounding box center [692, 184] width 30 height 24
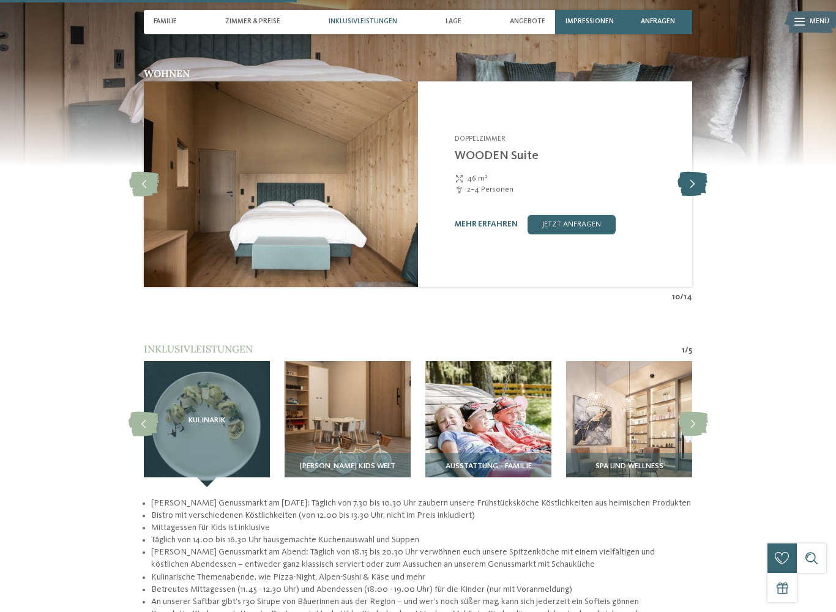
click at [677, 177] on icon at bounding box center [692, 184] width 30 height 24
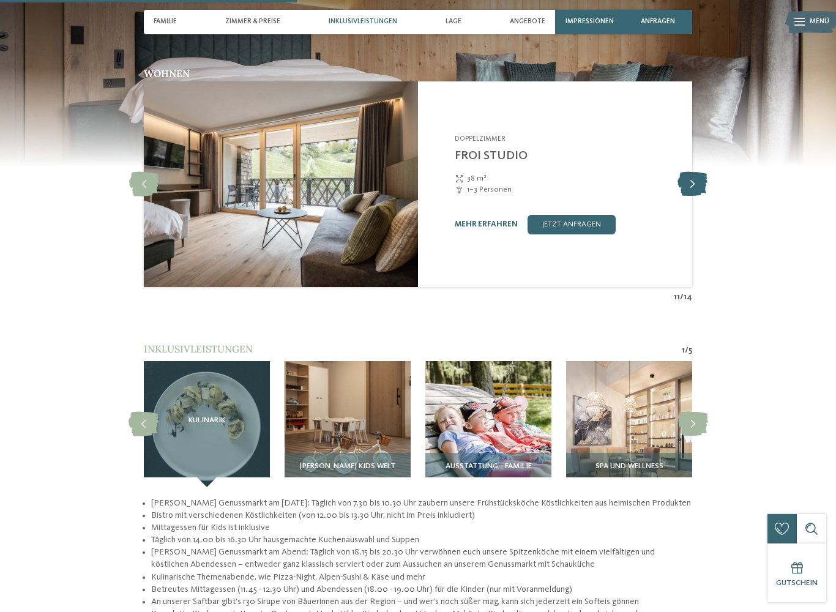
click at [681, 172] on icon at bounding box center [692, 184] width 30 height 24
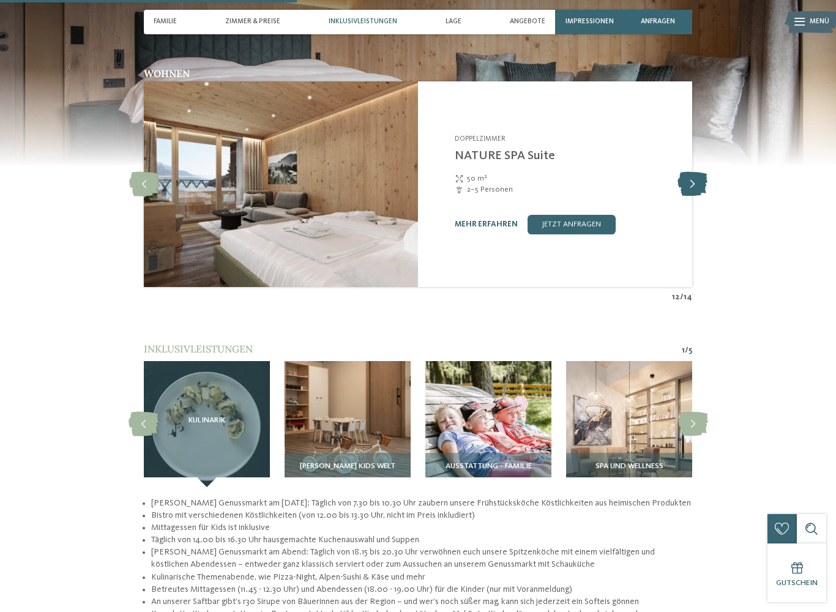
click at [688, 172] on icon at bounding box center [692, 184] width 30 height 24
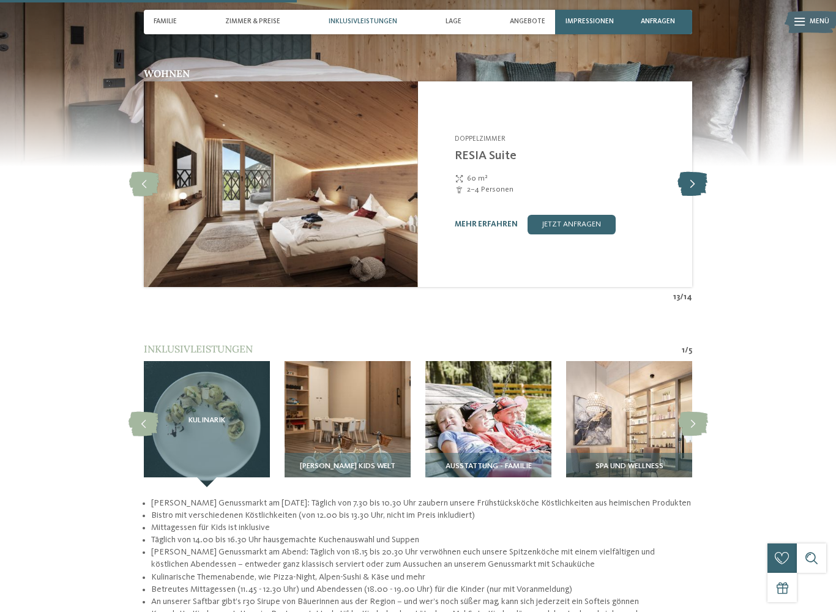
click at [692, 174] on icon at bounding box center [692, 184] width 30 height 24
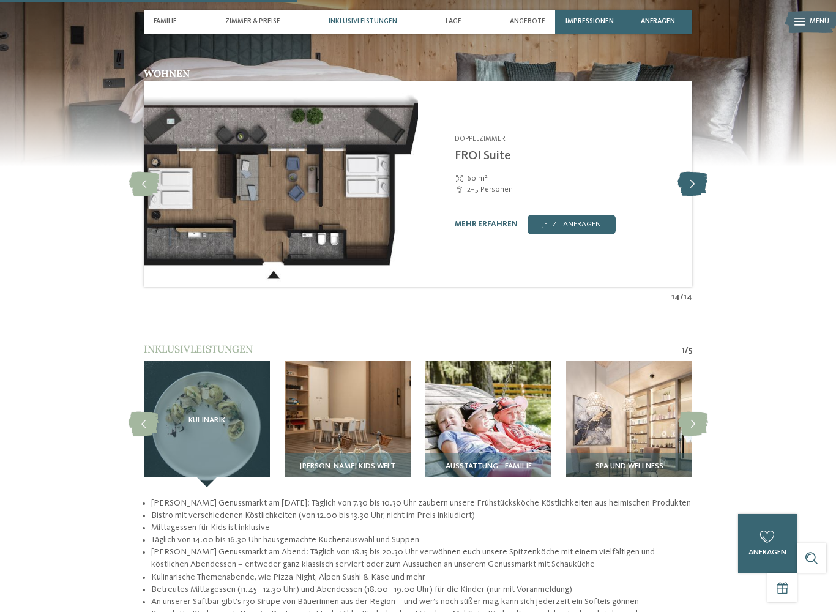
click at [692, 177] on icon at bounding box center [692, 184] width 30 height 24
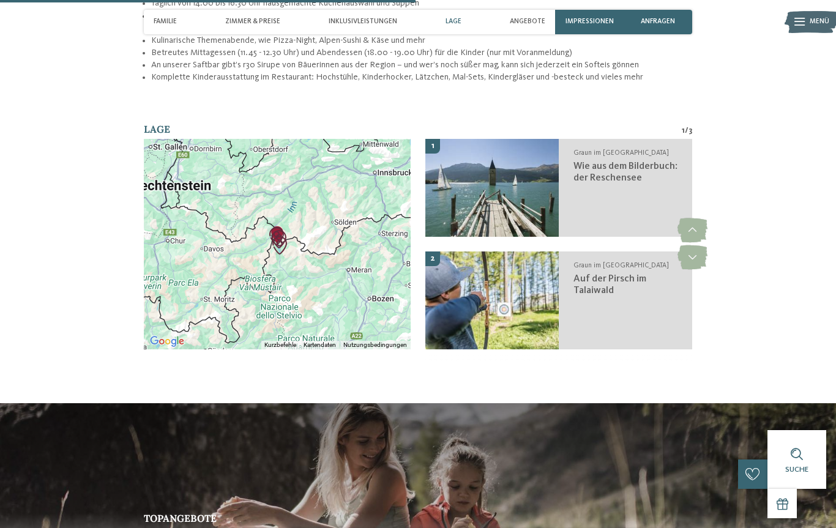
scroll to position [1629, 0]
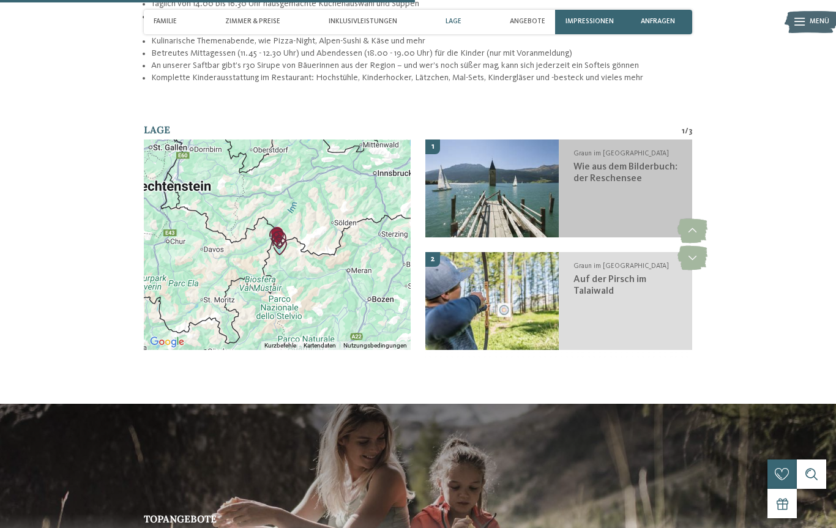
click at [625, 162] on span "Wie aus dem Bilderbuch: der Reschensee" at bounding box center [625, 172] width 104 height 21
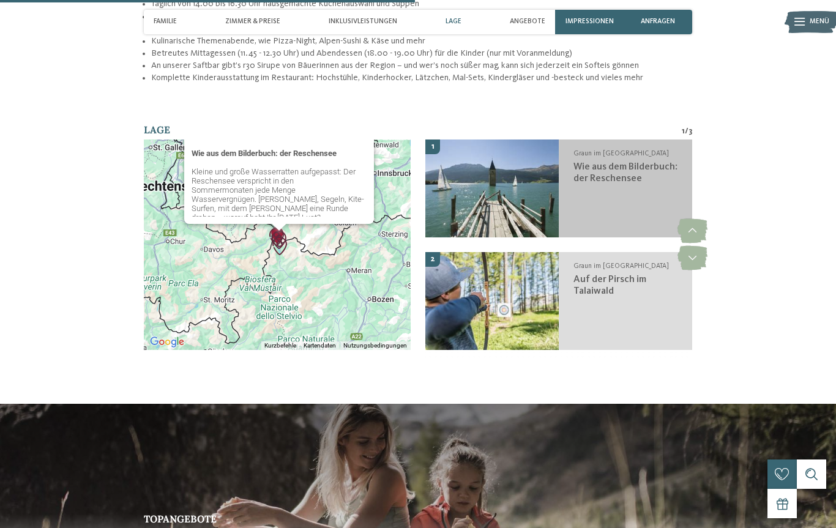
scroll to position [1667, 0]
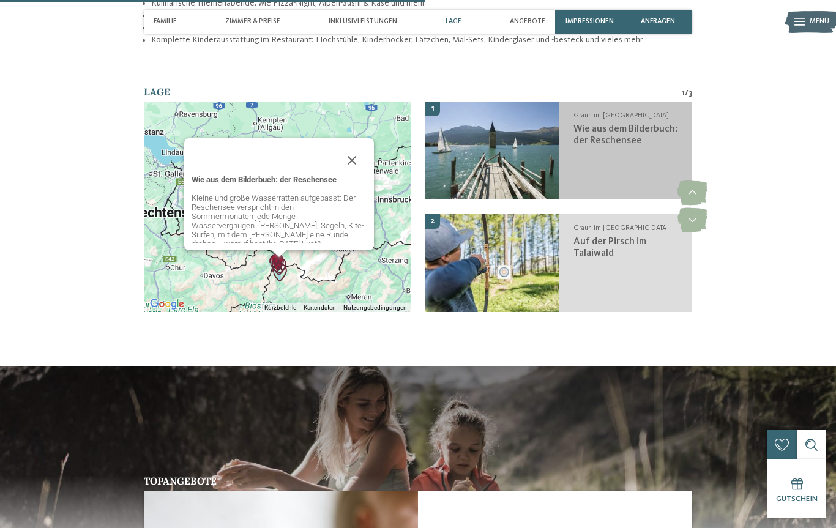
click at [508, 133] on img at bounding box center [491, 151] width 133 height 98
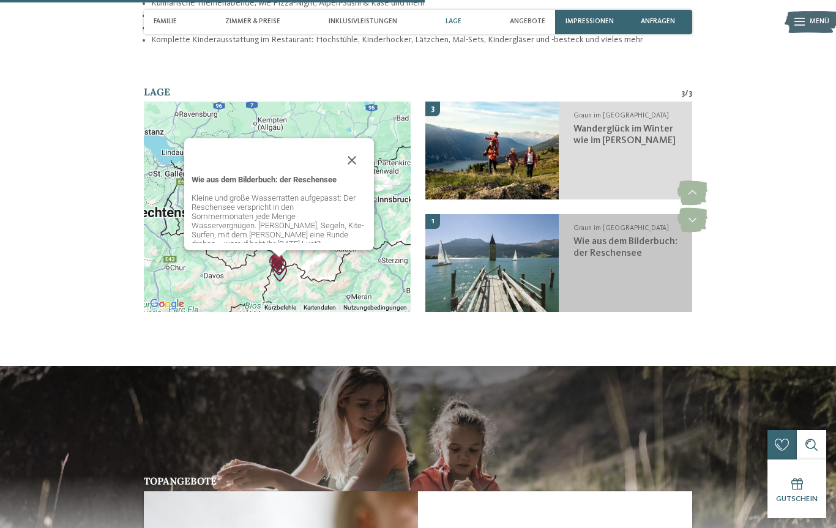
click at [535, 249] on img at bounding box center [491, 263] width 133 height 98
click at [432, 216] on span "1" at bounding box center [432, 221] width 3 height 11
click at [630, 237] on span "Wie aus dem Bilderbuch: der Reschensee" at bounding box center [625, 247] width 104 height 21
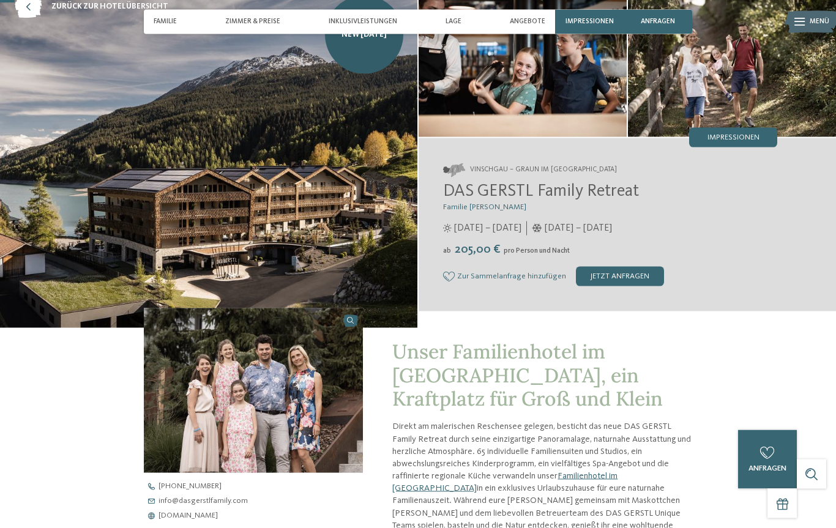
scroll to position [0, 0]
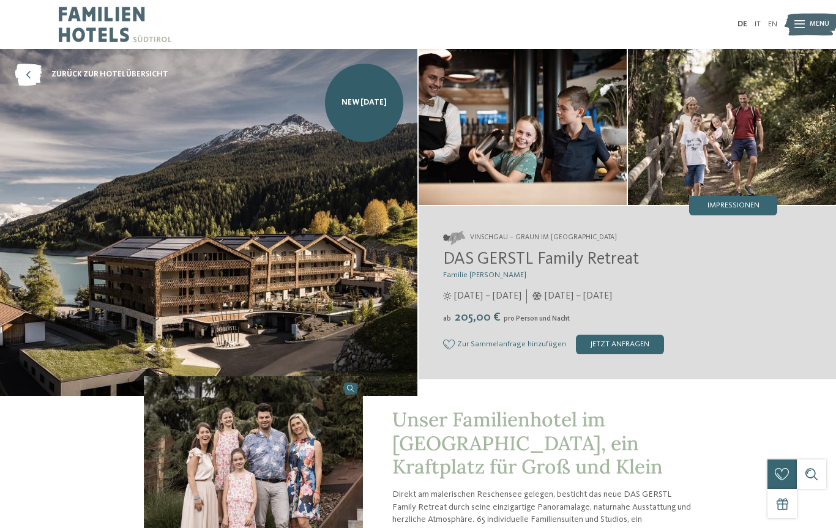
click at [807, 20] on img at bounding box center [811, 24] width 54 height 27
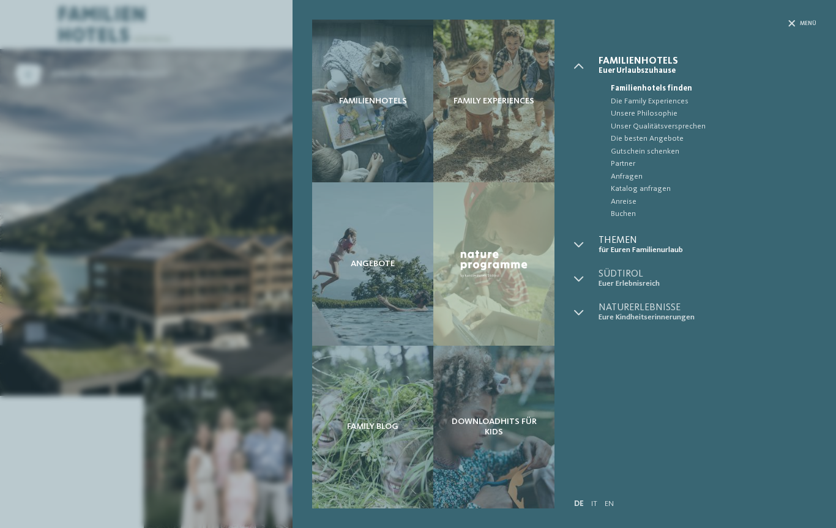
click at [670, 245] on span "für Euren Familienurlaub" at bounding box center [707, 249] width 218 height 9
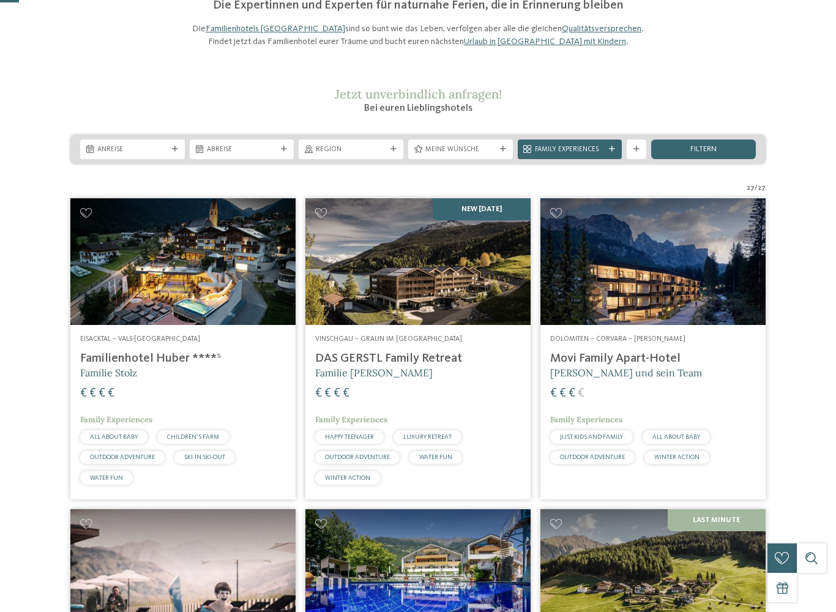
scroll to position [130, 0]
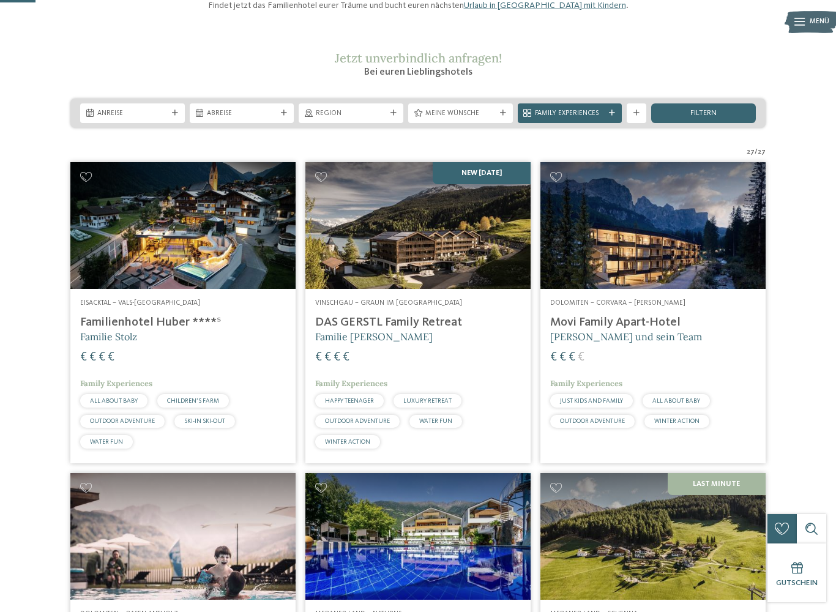
click at [103, 330] on h4 "Familienhotel Huber ****ˢ" at bounding box center [183, 322] width 206 height 15
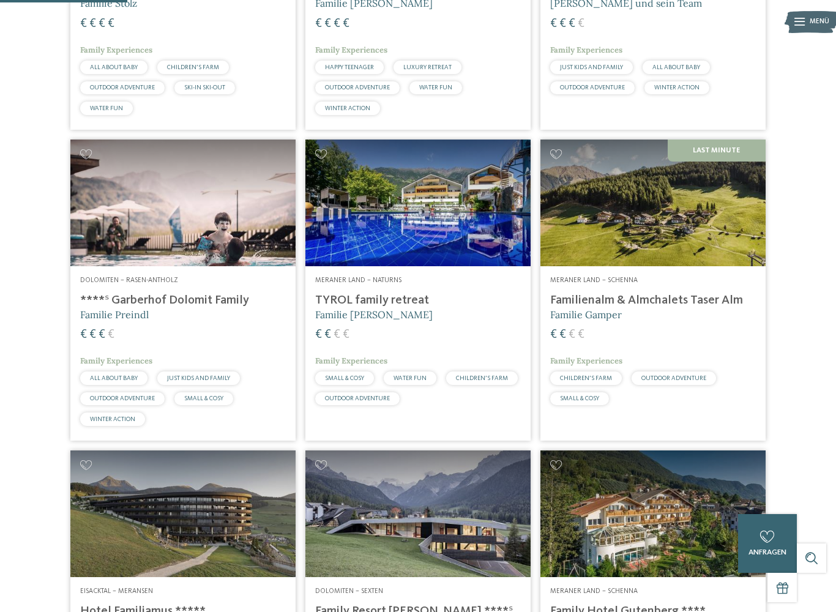
scroll to position [464, 0]
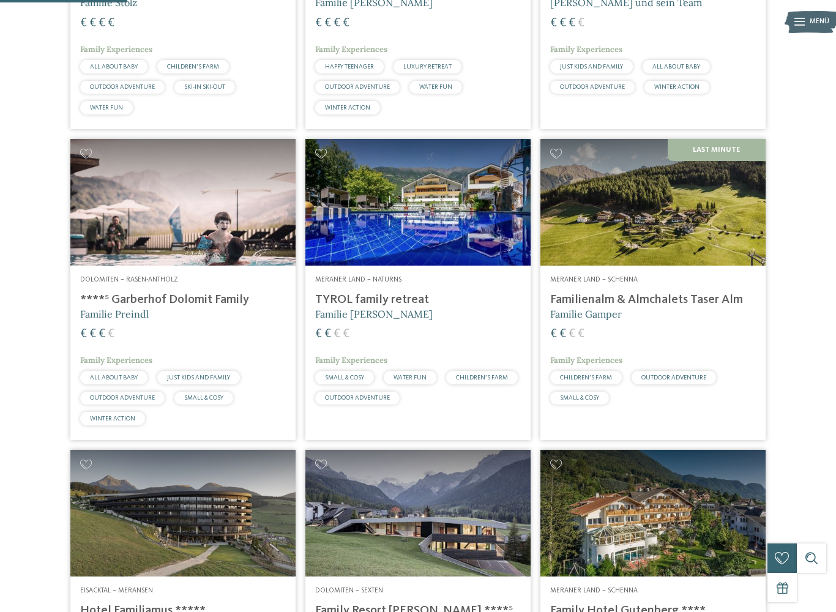
click at [380, 188] on img at bounding box center [417, 202] width 225 height 127
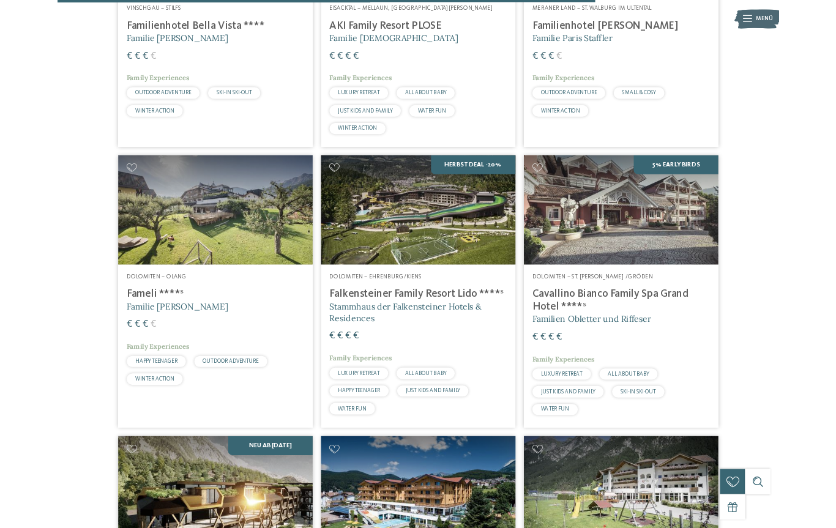
scroll to position [2283, 0]
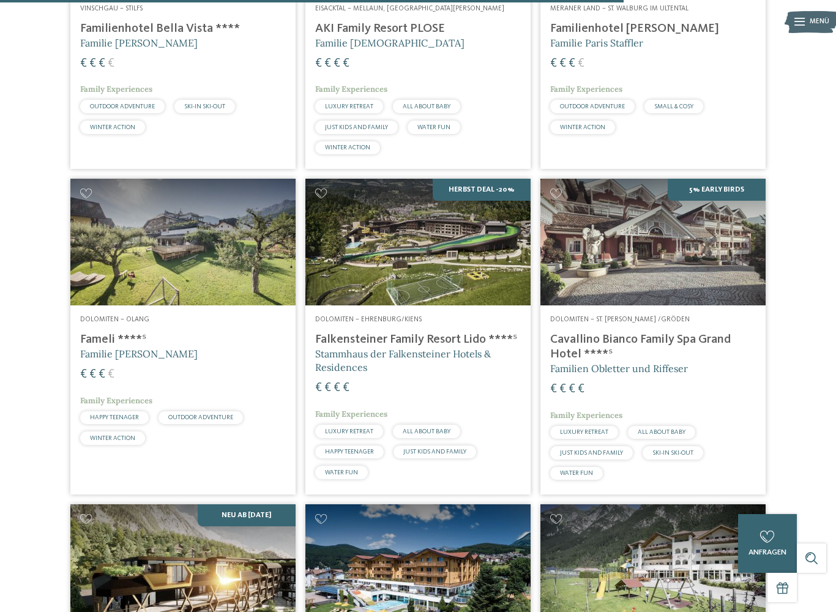
click at [437, 299] on img at bounding box center [417, 242] width 225 height 127
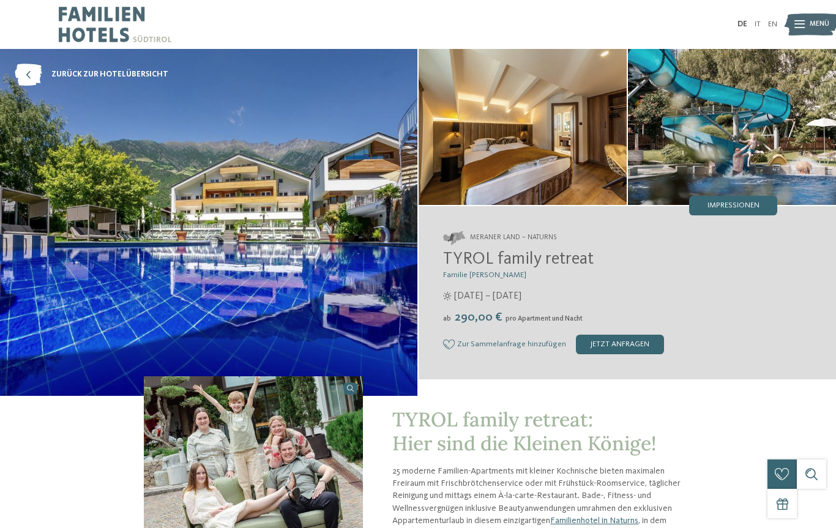
click at [34, 521] on div "zurück zur Hotelübersicht ab" at bounding box center [418, 437] width 836 height 777
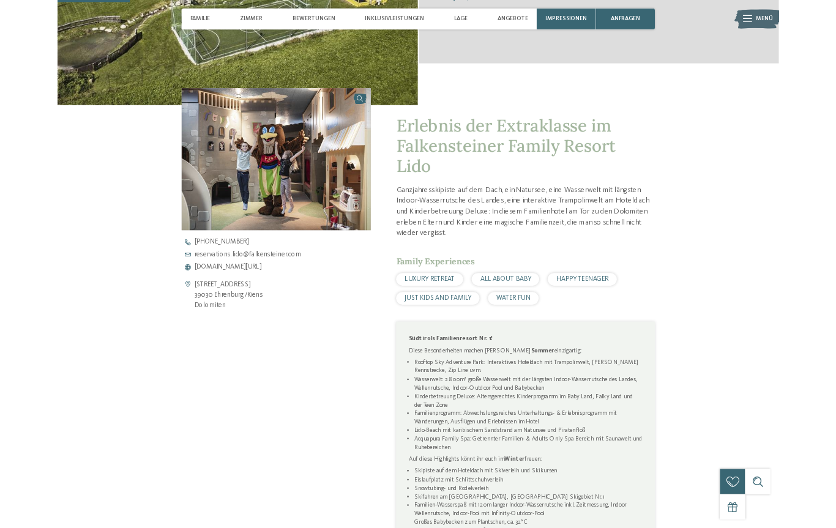
scroll to position [338, 0]
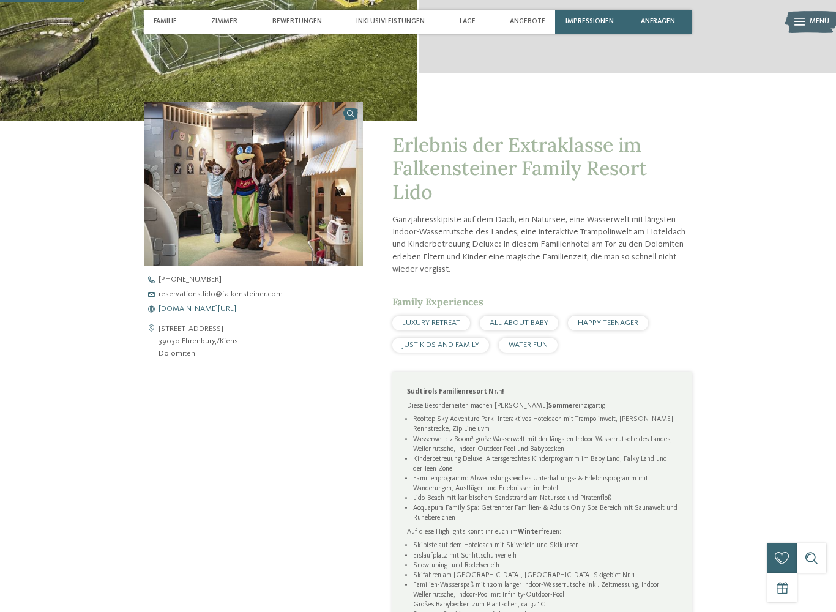
click at [236, 310] on span "[DOMAIN_NAME][URL]" at bounding box center [197, 309] width 78 height 8
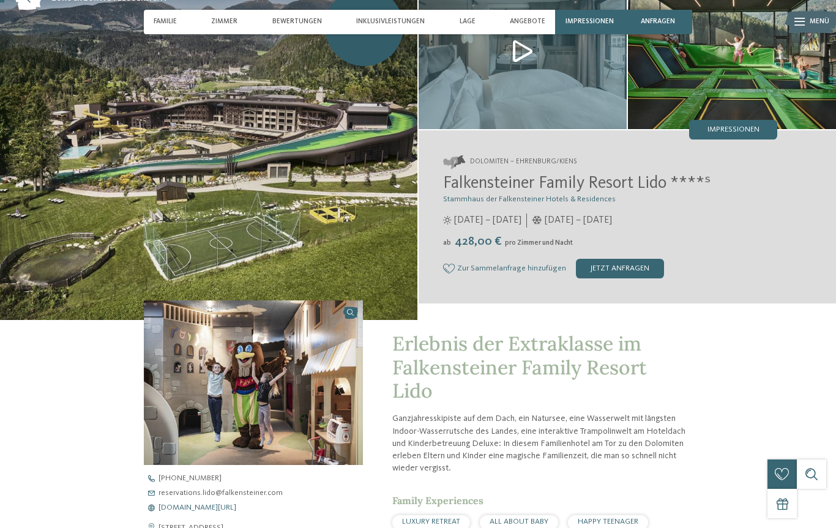
scroll to position [0, 0]
